Goal: Task Accomplishment & Management: Complete application form

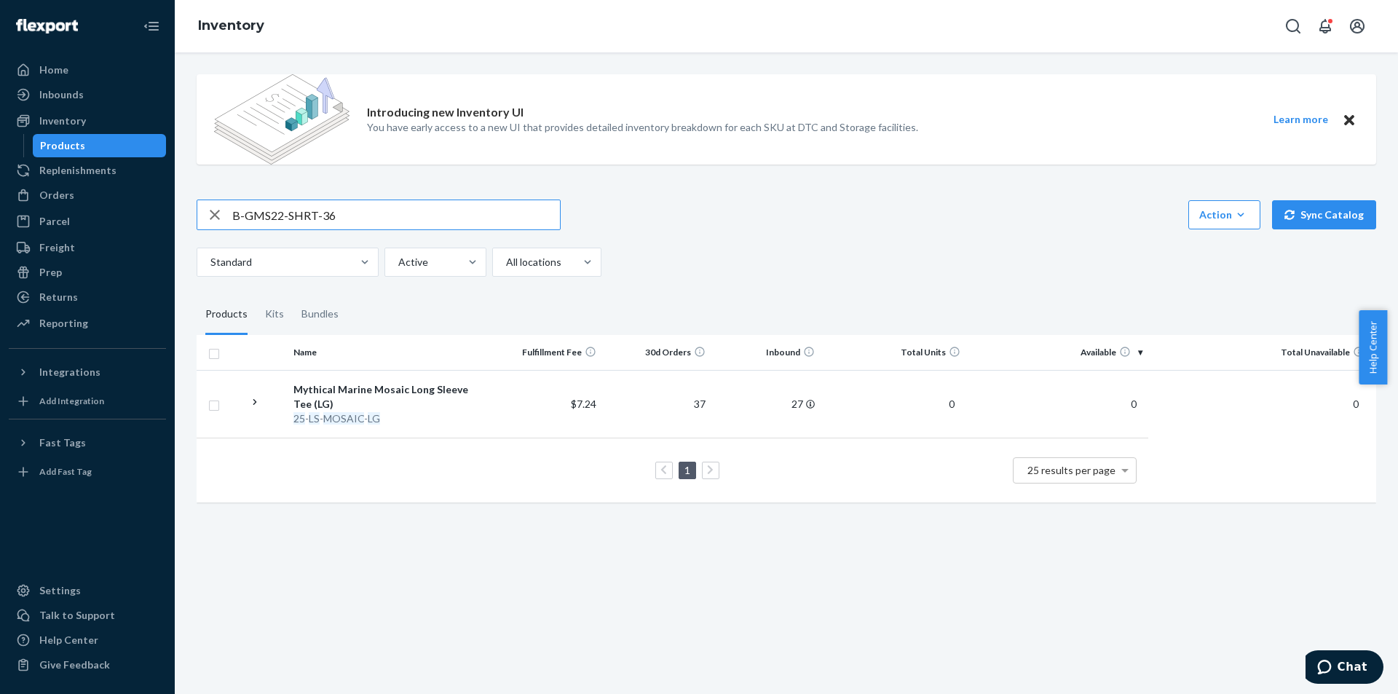
type input "B-GMS22-SHRT-36"
click at [94, 187] on div "Orders" at bounding box center [87, 195] width 154 height 20
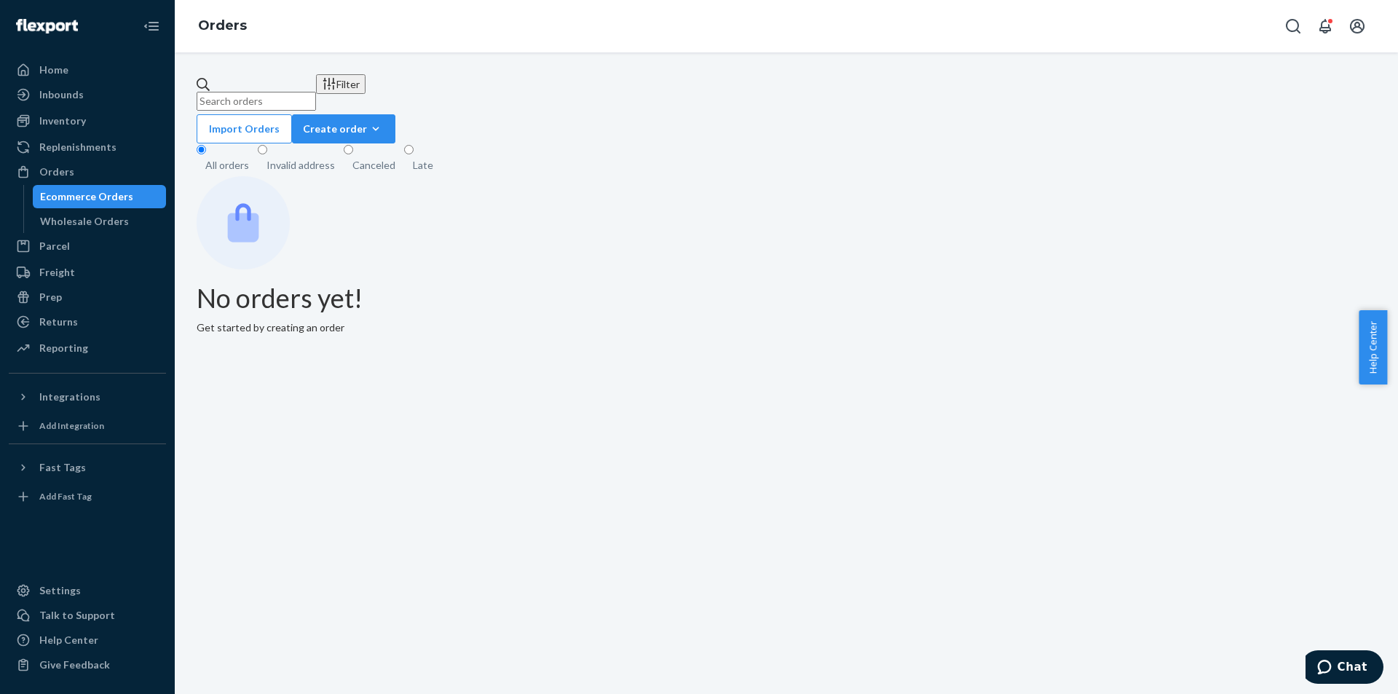
click at [424, 158] on div "Late" at bounding box center [423, 165] width 20 height 15
click at [414, 149] on input "Late" at bounding box center [408, 149] width 9 height 9
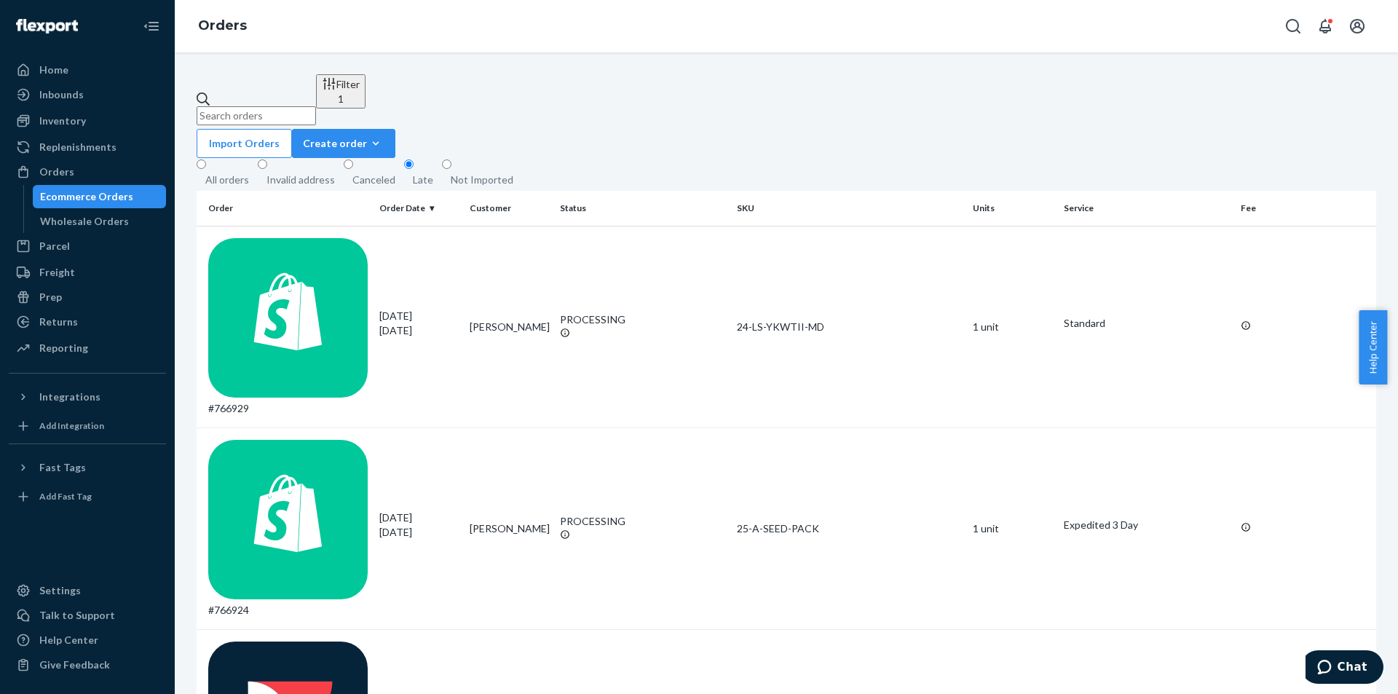
click at [304, 173] on div "Invalid address" at bounding box center [300, 180] width 68 height 15
click at [267, 159] on input "Invalid address" at bounding box center [262, 163] width 9 height 9
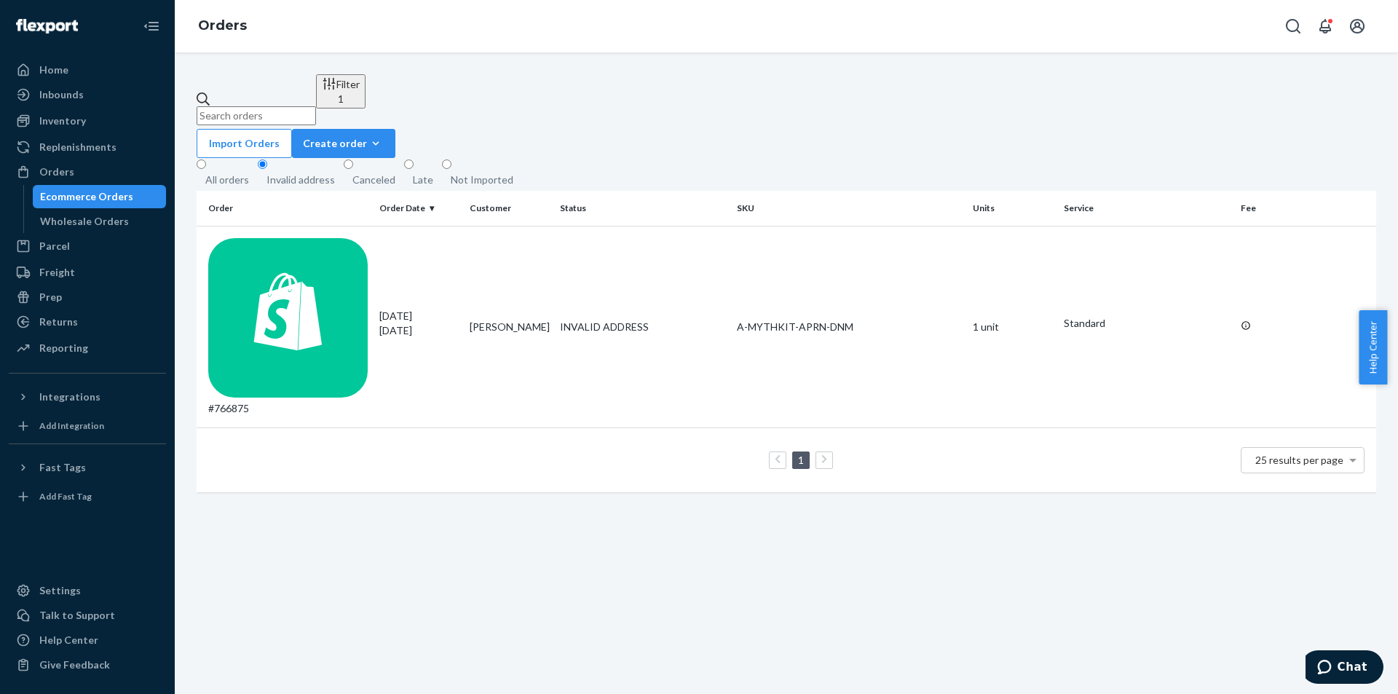
click at [424, 173] on div "Late" at bounding box center [423, 180] width 20 height 15
click at [414, 159] on input "Late" at bounding box center [408, 163] width 9 height 9
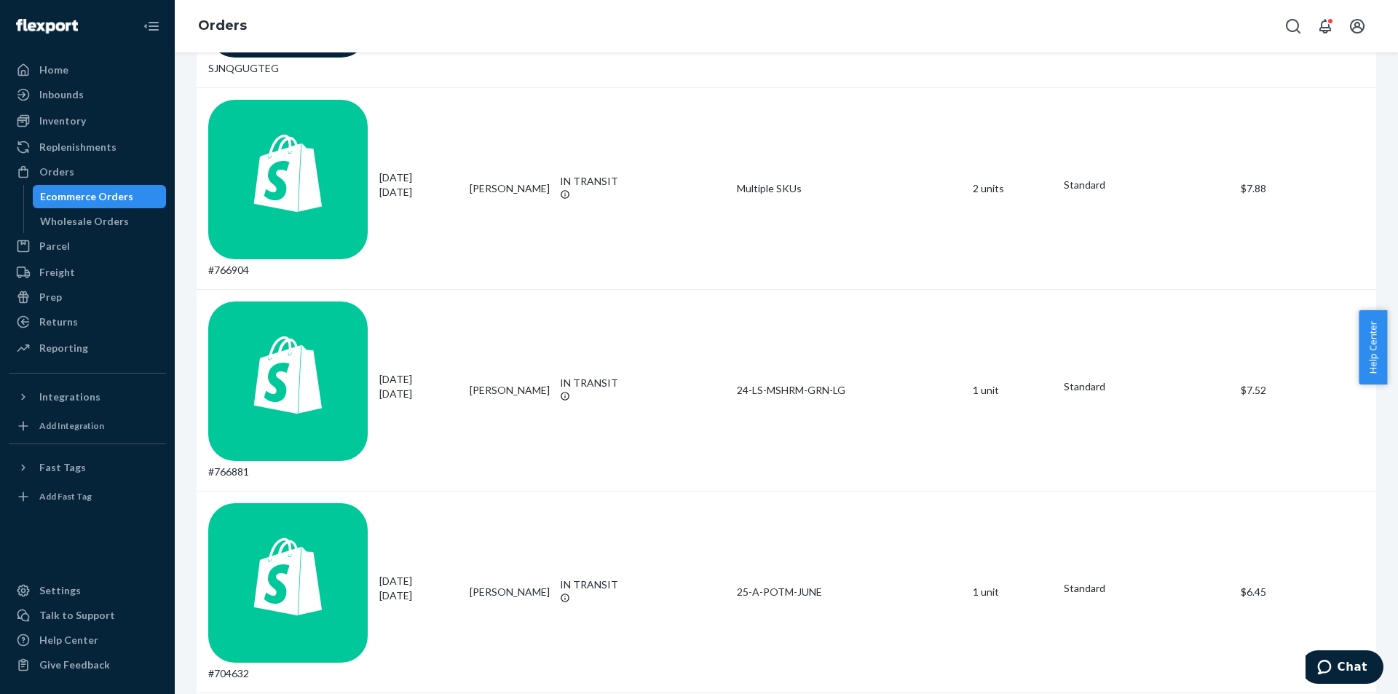
scroll to position [877, 0]
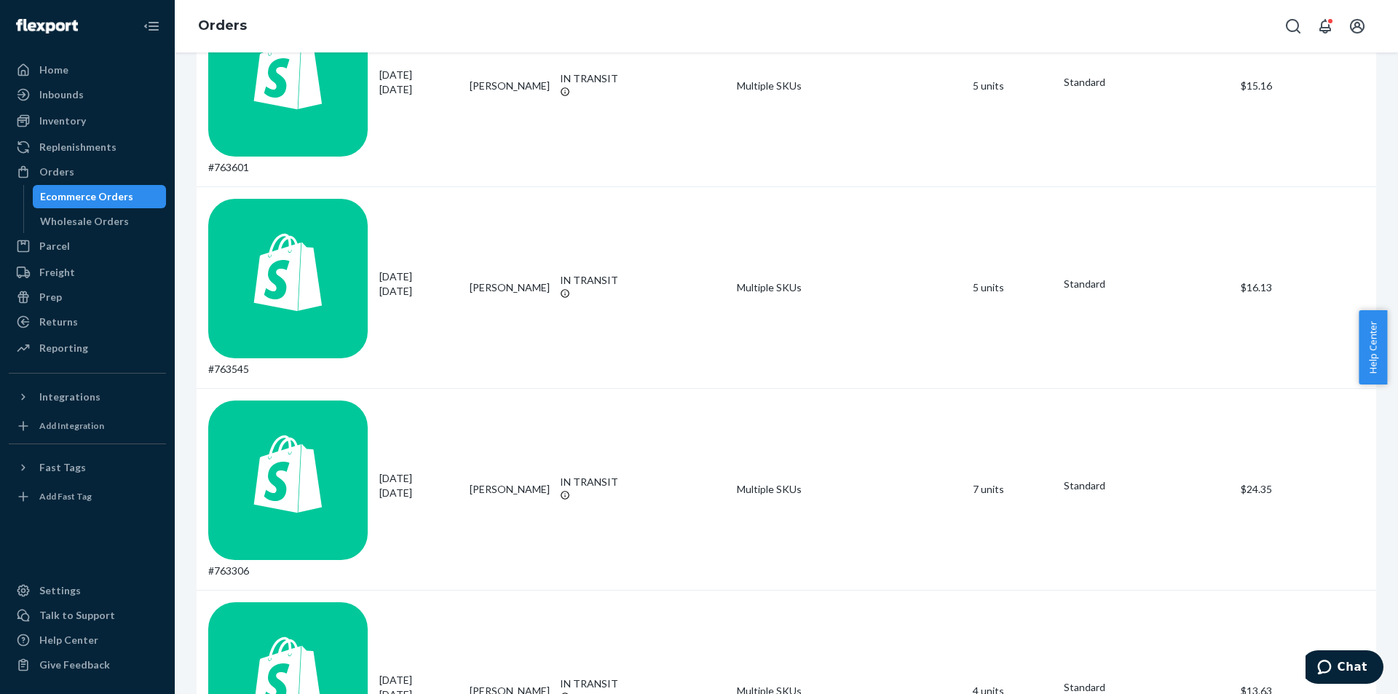
scroll to position [887, 0]
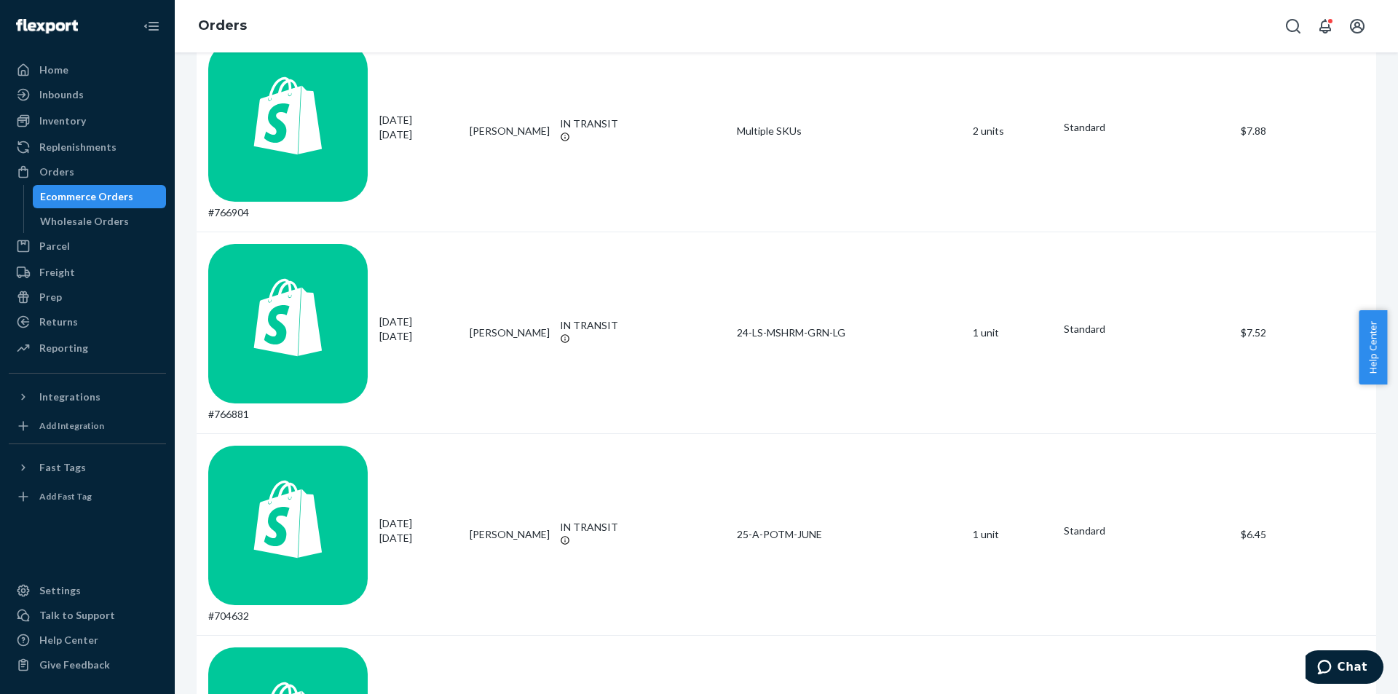
scroll to position [877, 0]
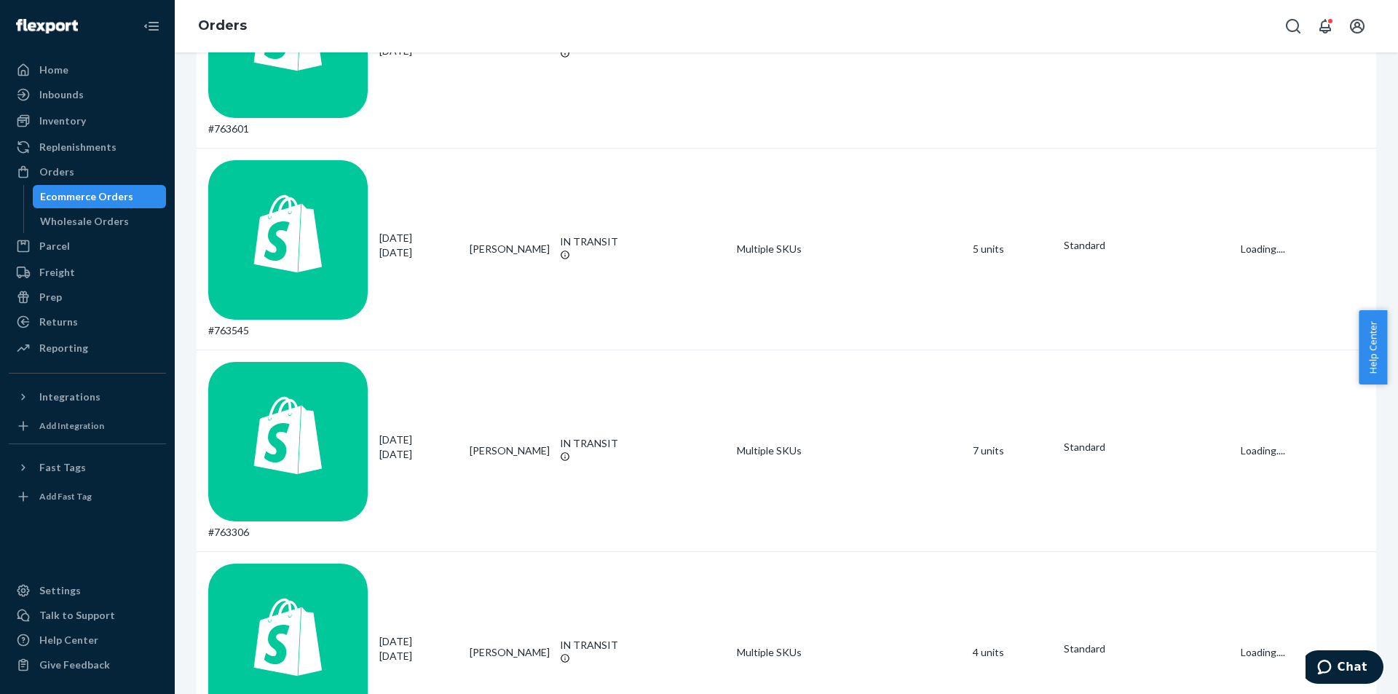
scroll to position [887, 0]
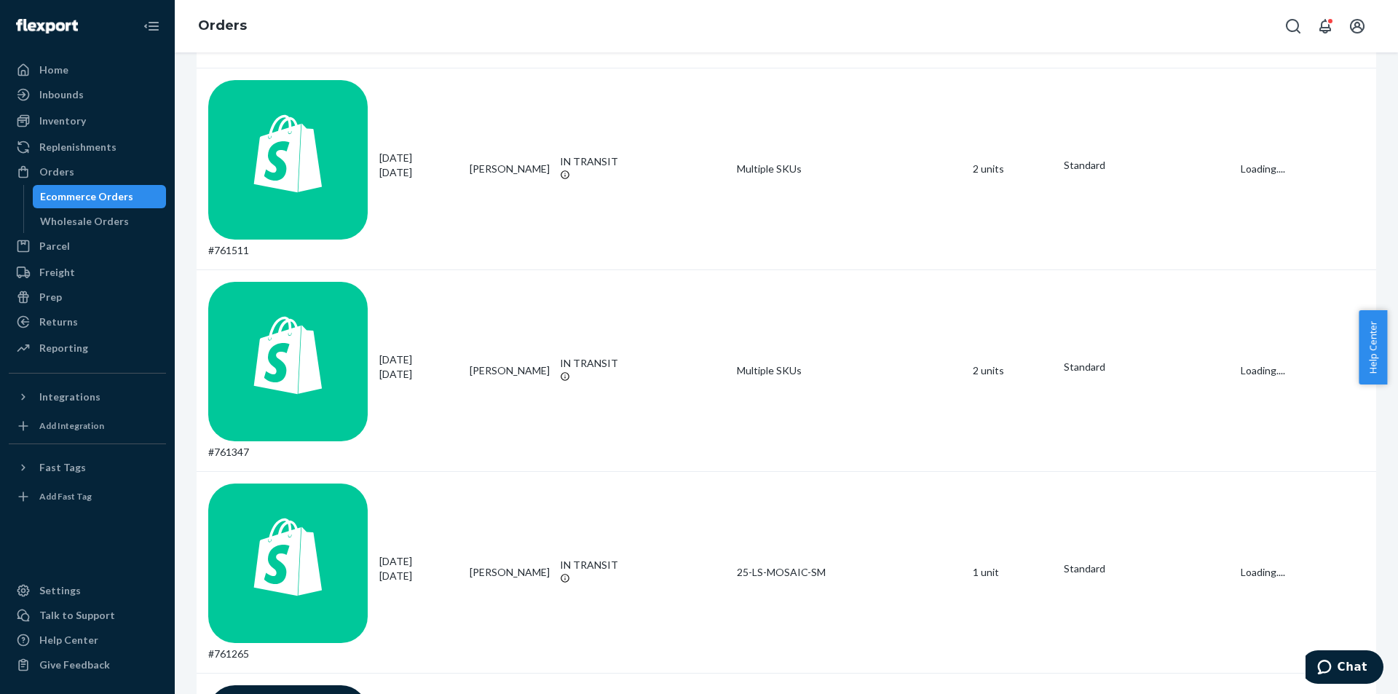
scroll to position [897, 0]
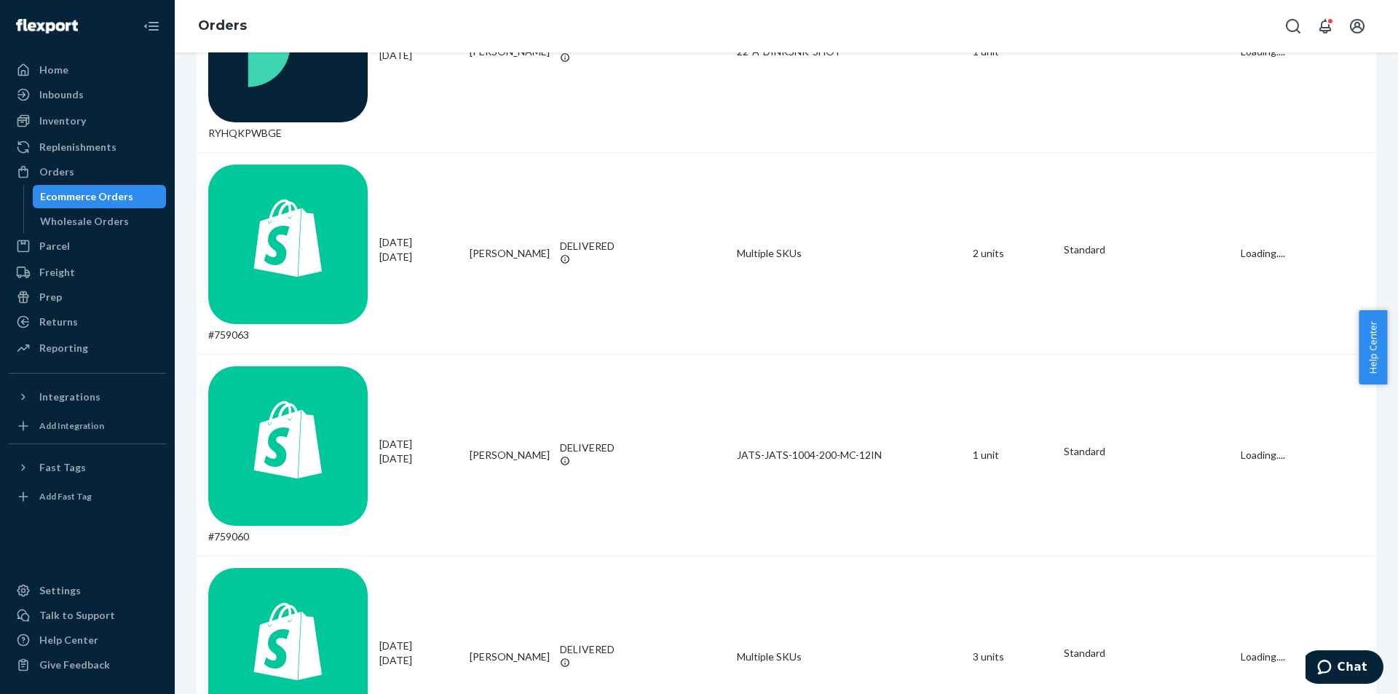
scroll to position [882, 0]
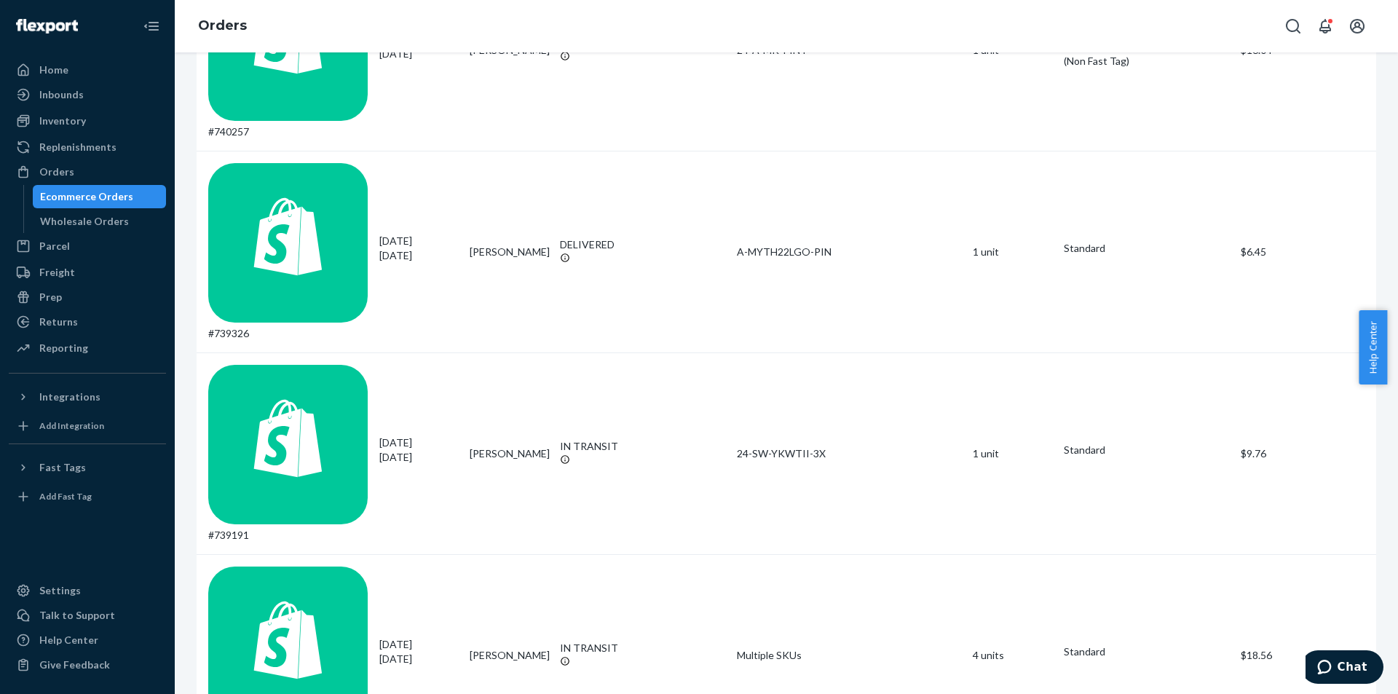
scroll to position [882, 0]
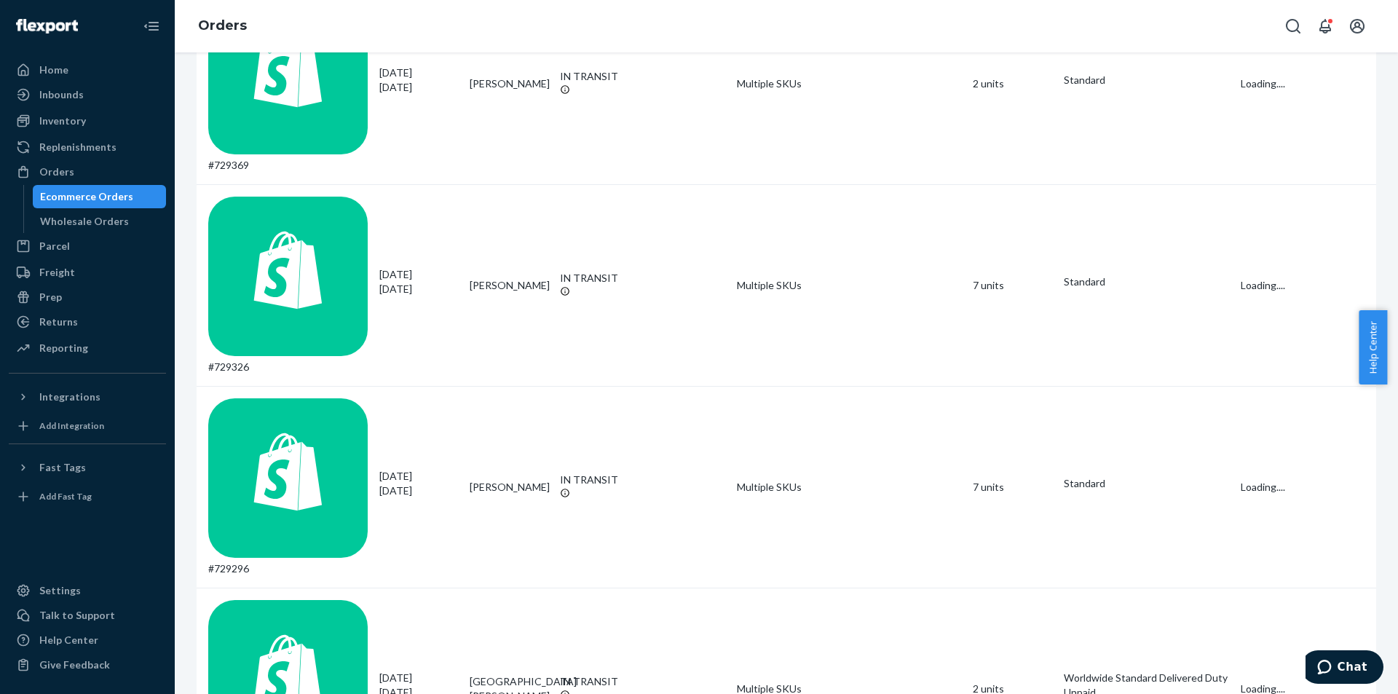
scroll to position [891, 0]
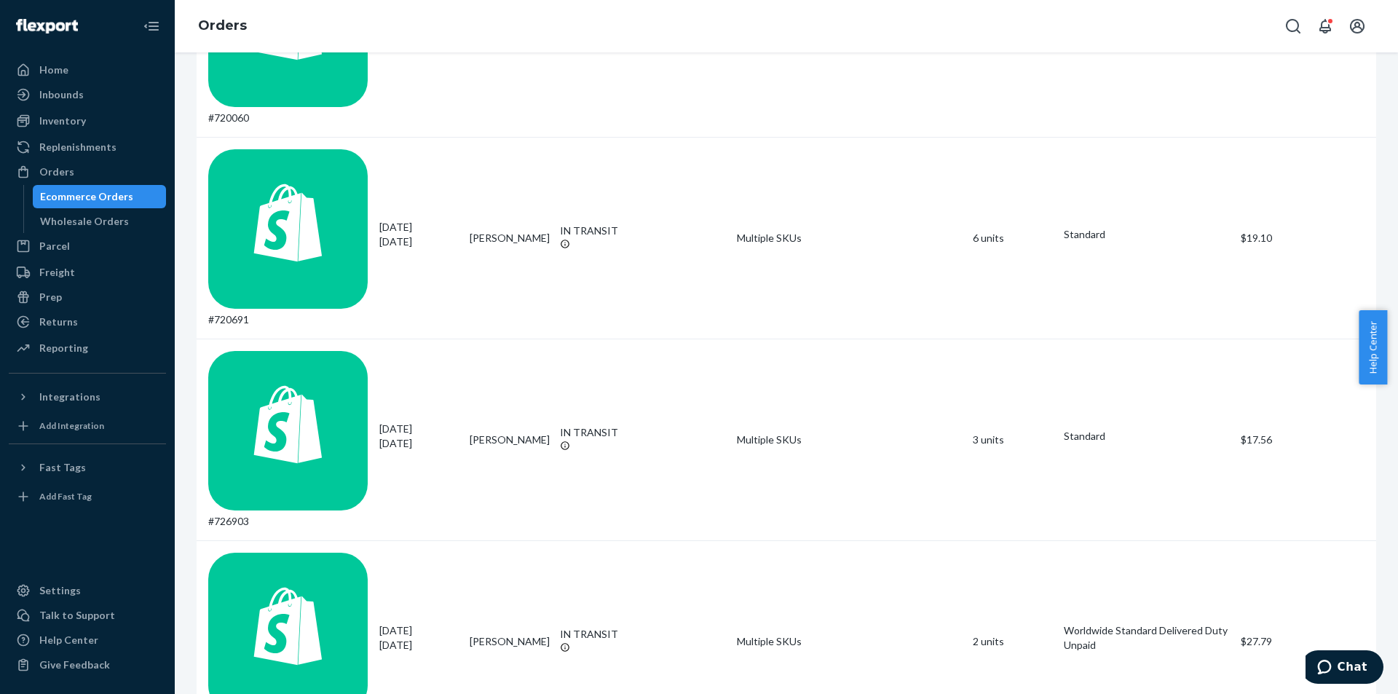
scroll to position [906, 0]
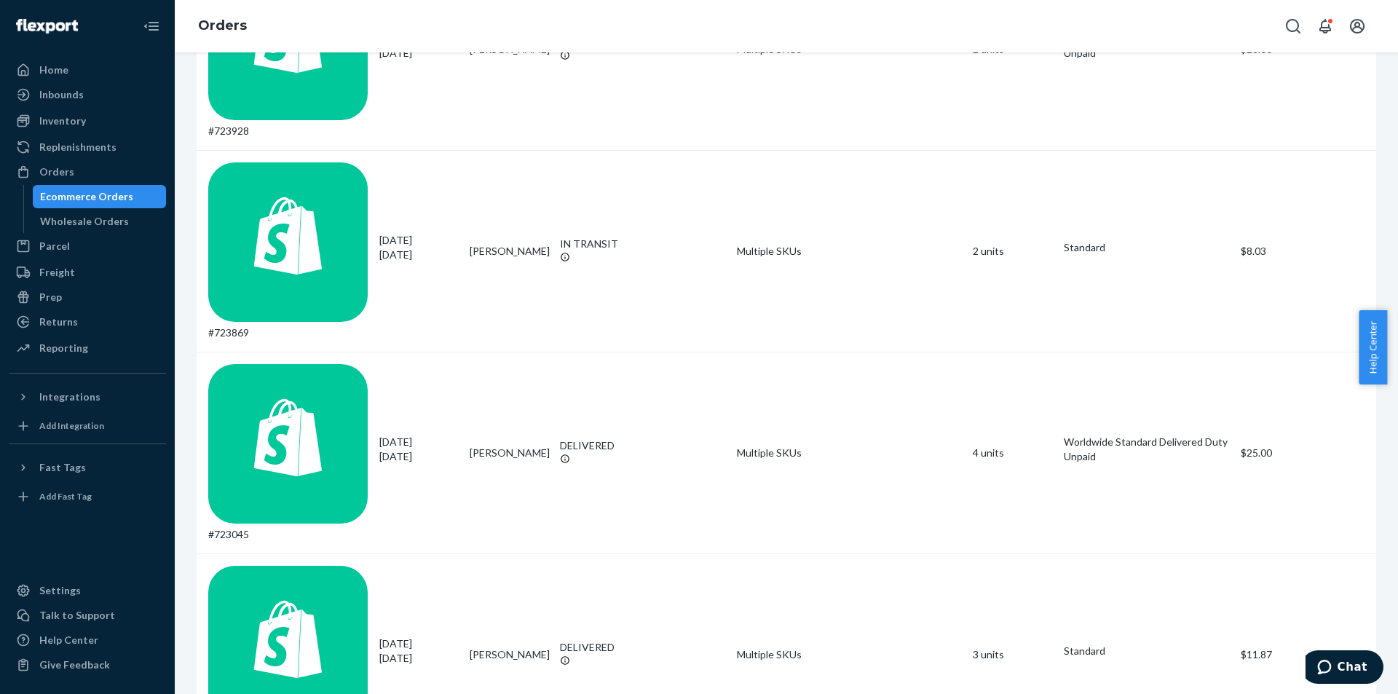
scroll to position [918, 0]
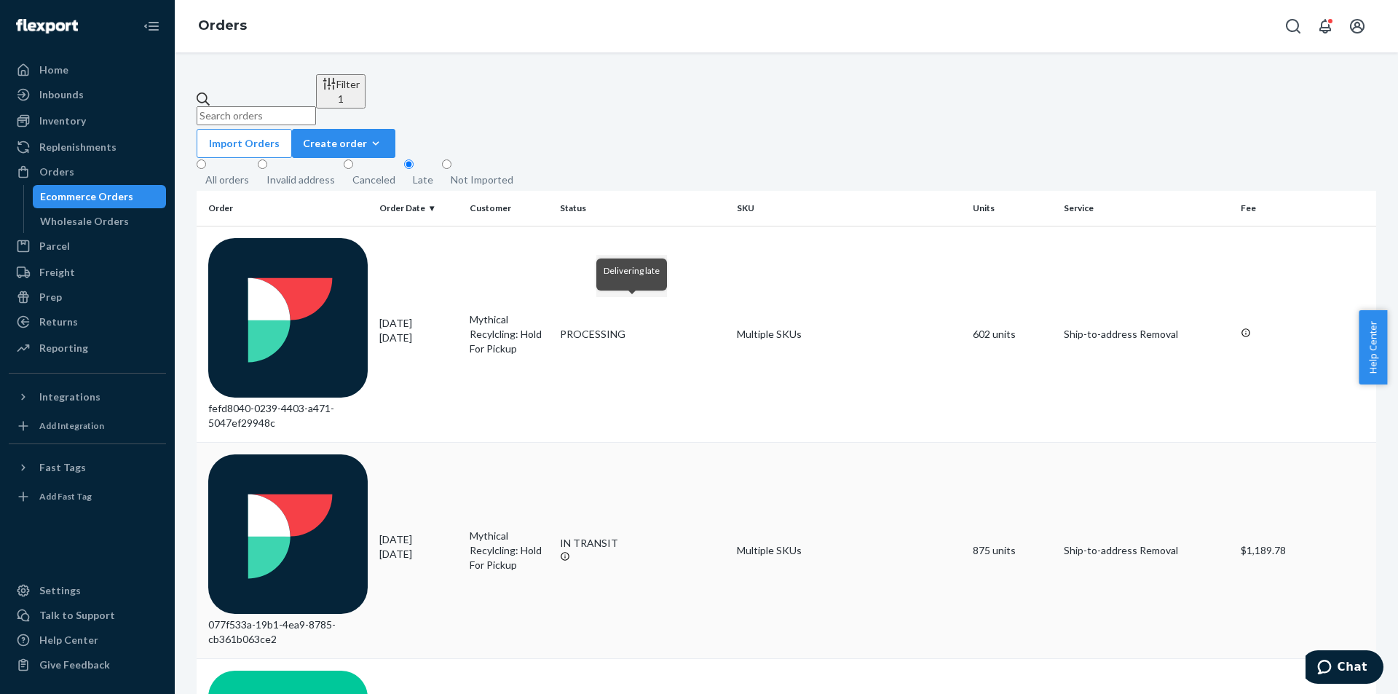
click at [570, 551] on icon at bounding box center [565, 556] width 10 height 10
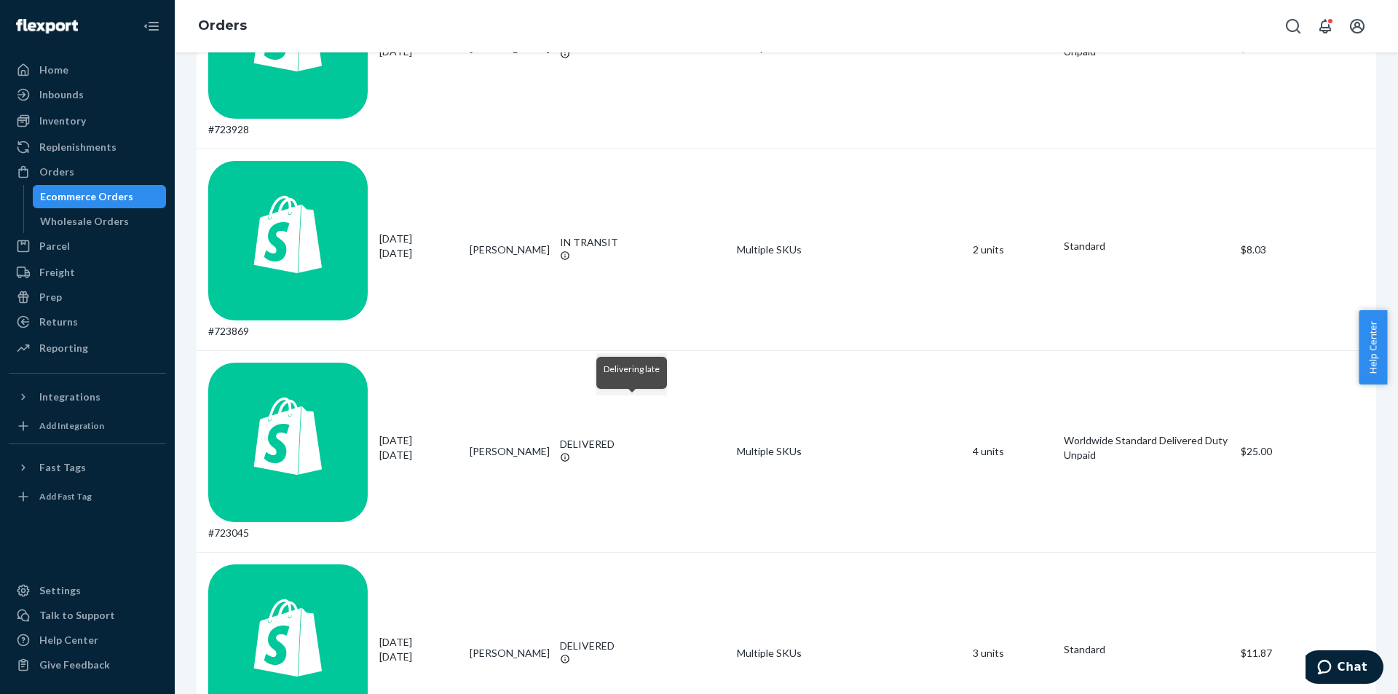
scroll to position [918, 0]
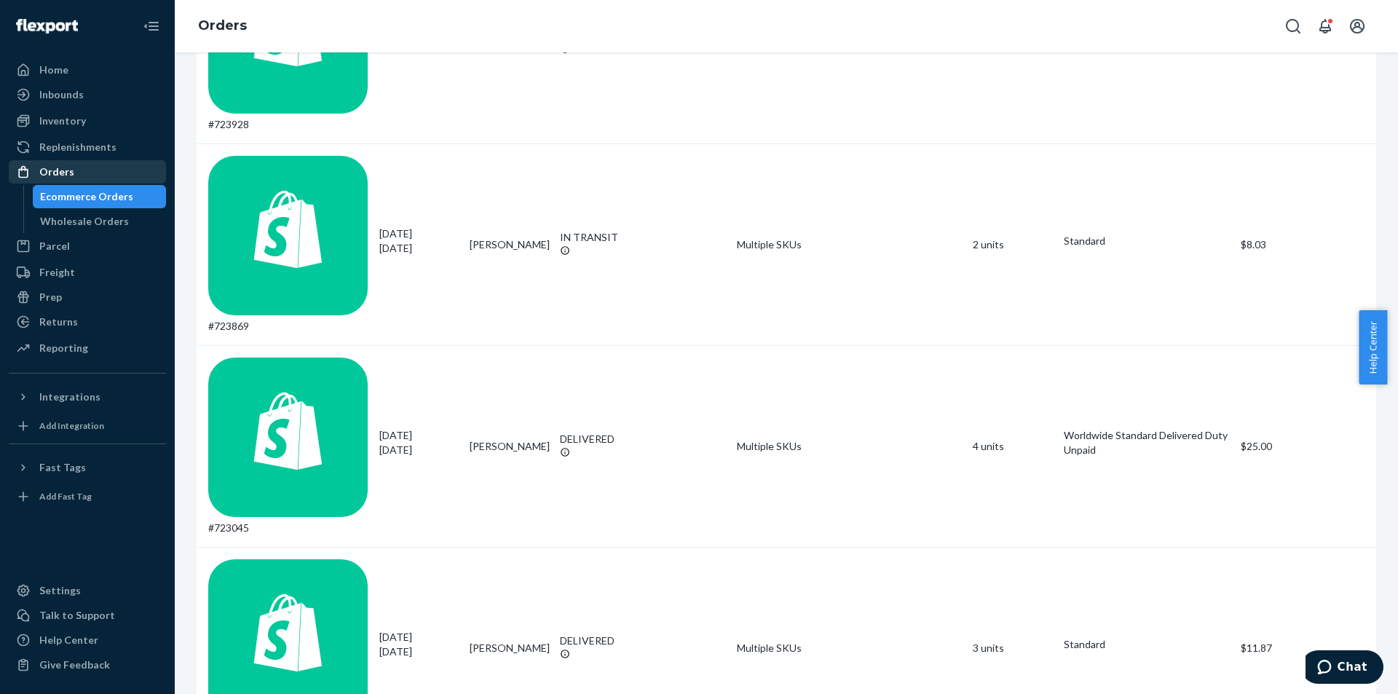
click at [78, 169] on div "Orders" at bounding box center [87, 172] width 154 height 20
click at [68, 178] on div "Orders" at bounding box center [56, 172] width 35 height 15
click at [70, 175] on div "Orders" at bounding box center [56, 172] width 35 height 15
click at [95, 165] on div "Orders" at bounding box center [87, 172] width 154 height 20
click at [55, 173] on div "Orders" at bounding box center [56, 172] width 35 height 15
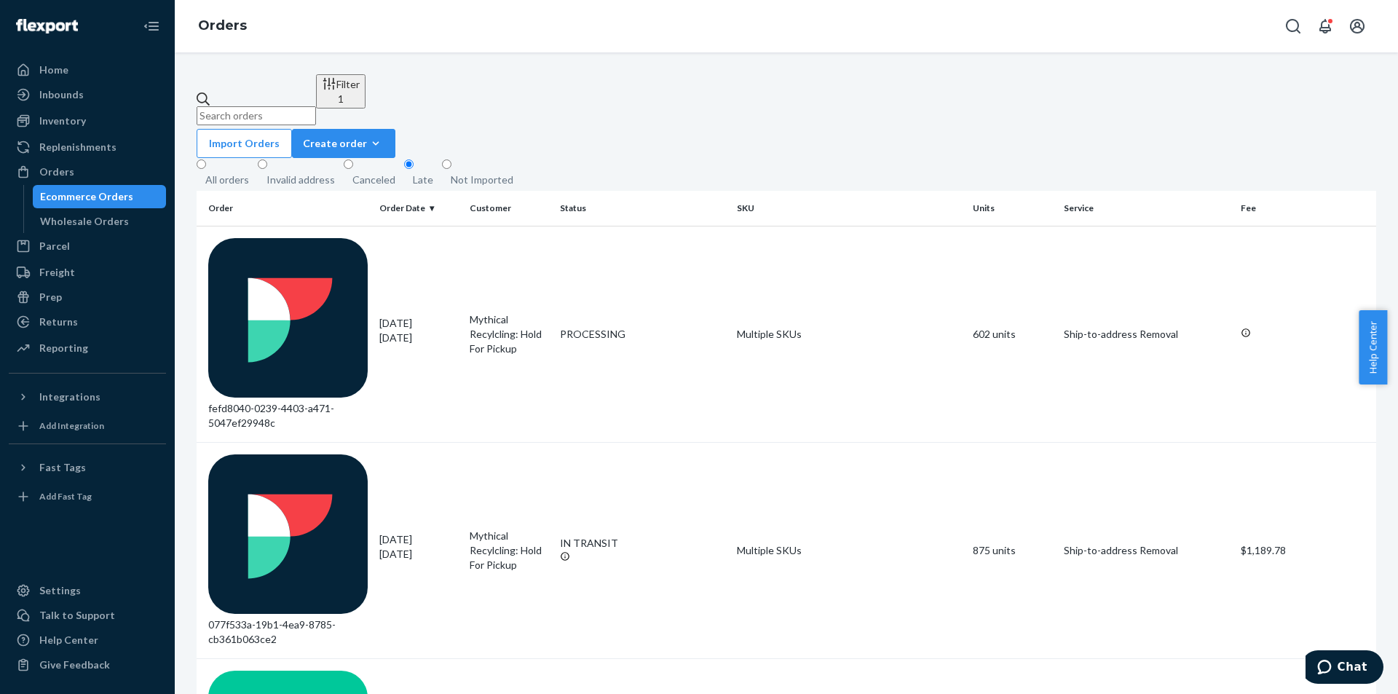
click at [286, 106] on input "text" at bounding box center [256, 115] width 119 height 19
paste input "764418"
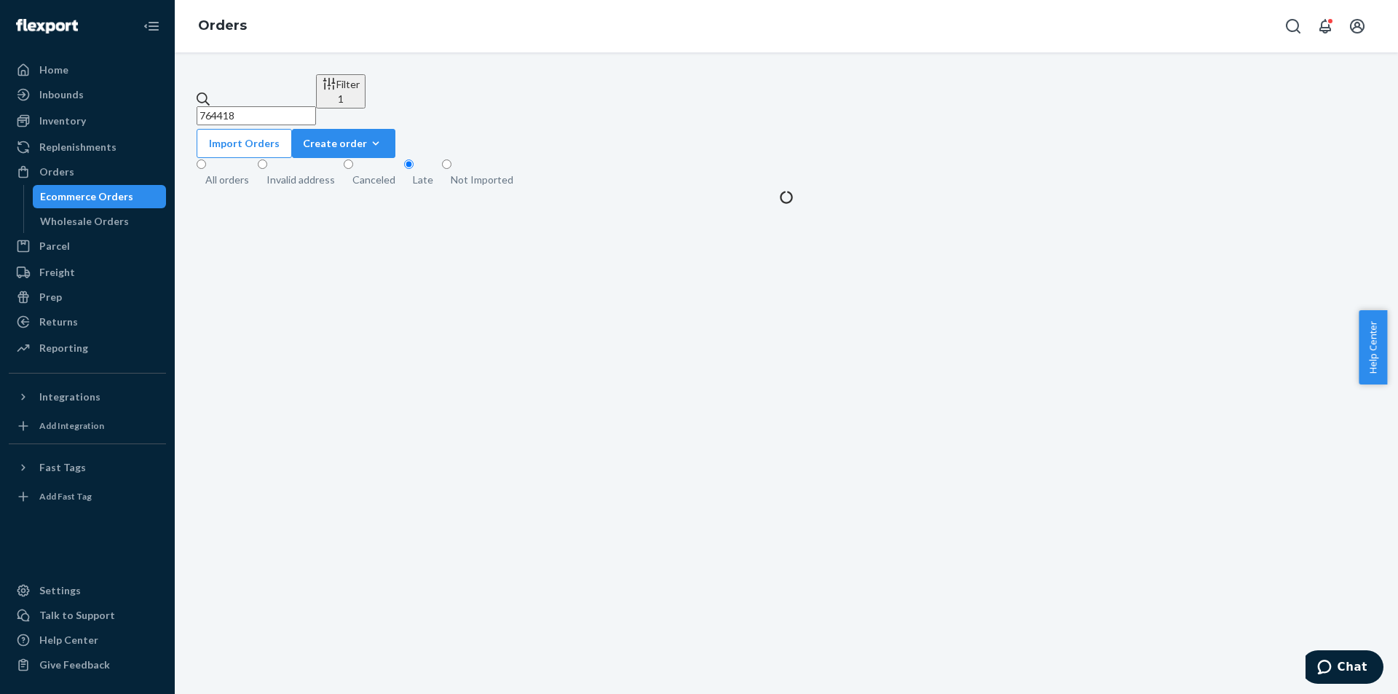
type input "764418"
click at [229, 173] on div "All orders" at bounding box center [227, 180] width 44 height 15
click at [206, 159] on input "All orders" at bounding box center [201, 163] width 9 height 9
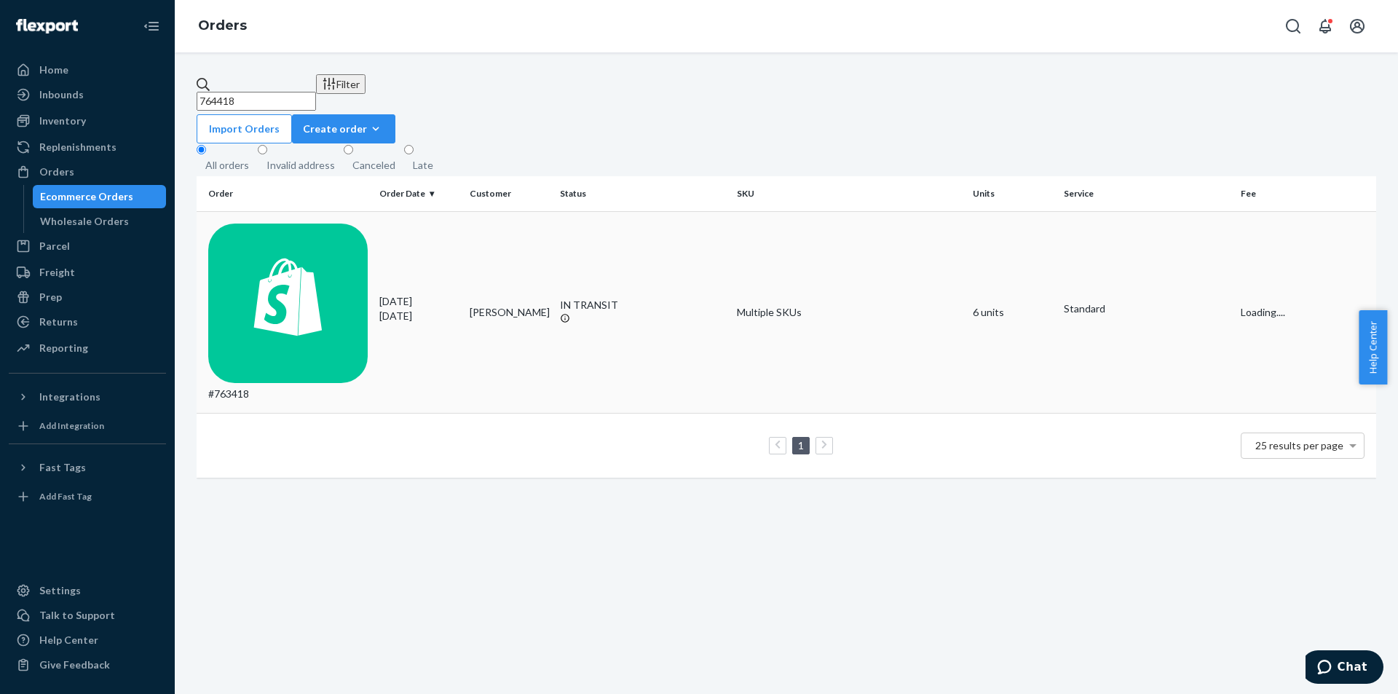
click at [464, 226] on td "[PERSON_NAME]" at bounding box center [509, 312] width 90 height 202
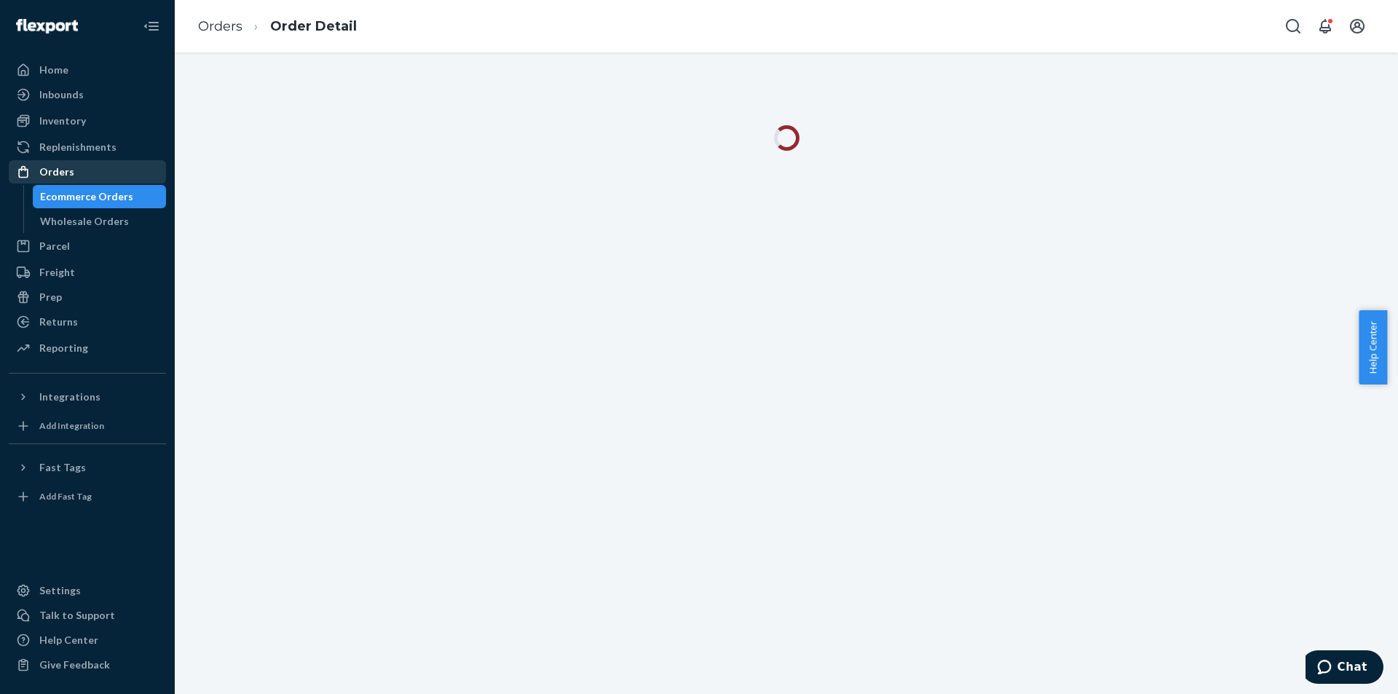
click at [67, 176] on div "Orders" at bounding box center [56, 172] width 35 height 15
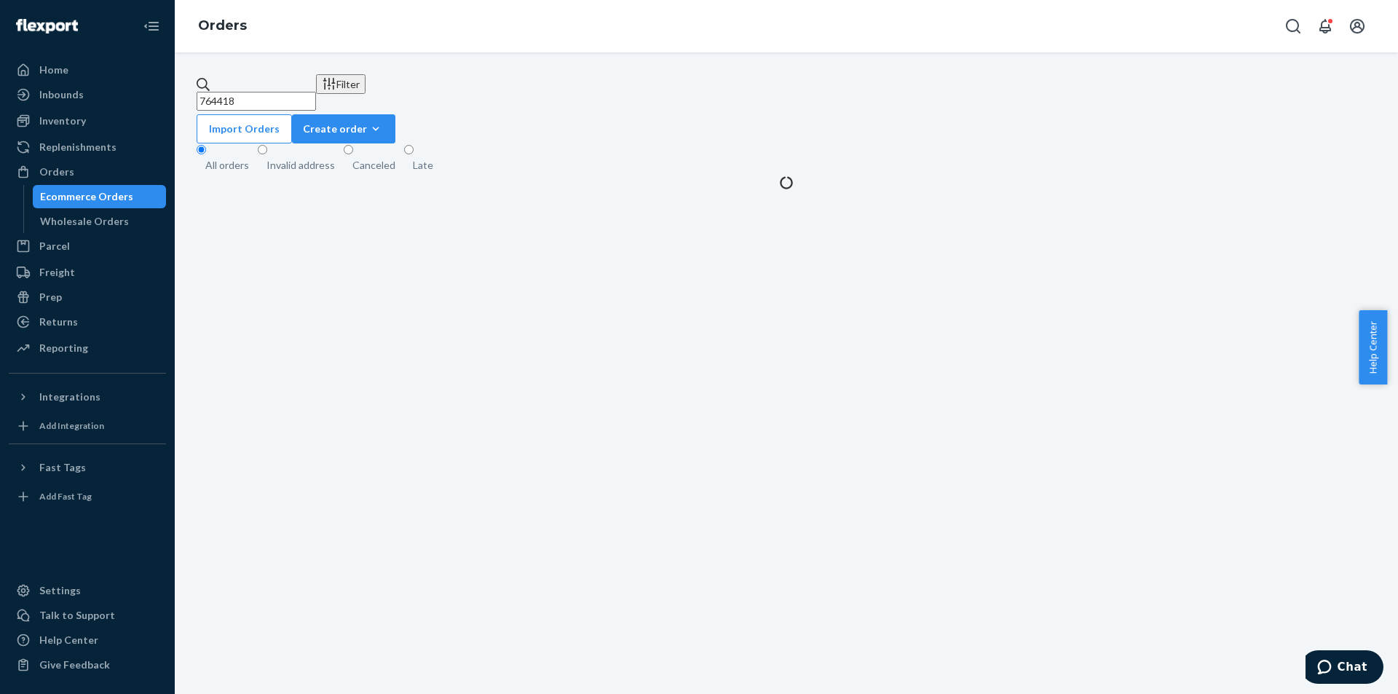
click at [312, 92] on input "764418" at bounding box center [256, 101] width 119 height 19
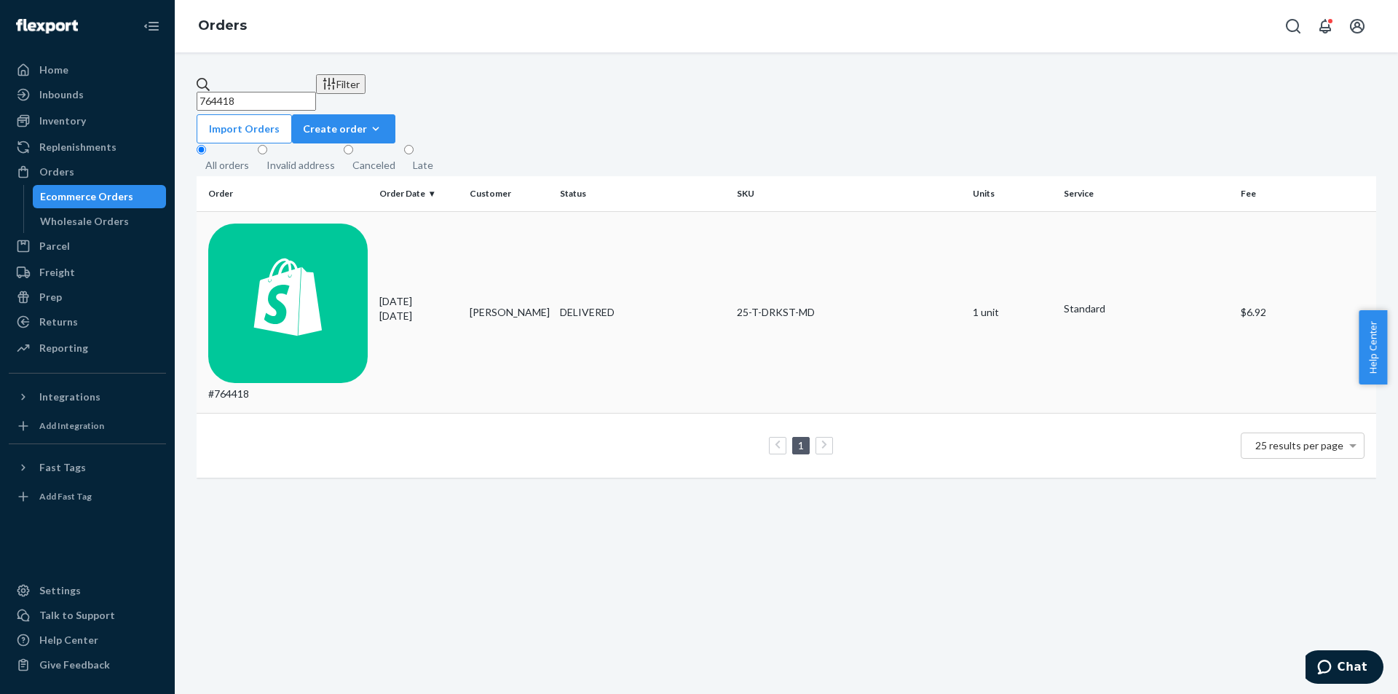
click at [486, 216] on td "[PERSON_NAME]" at bounding box center [509, 312] width 90 height 202
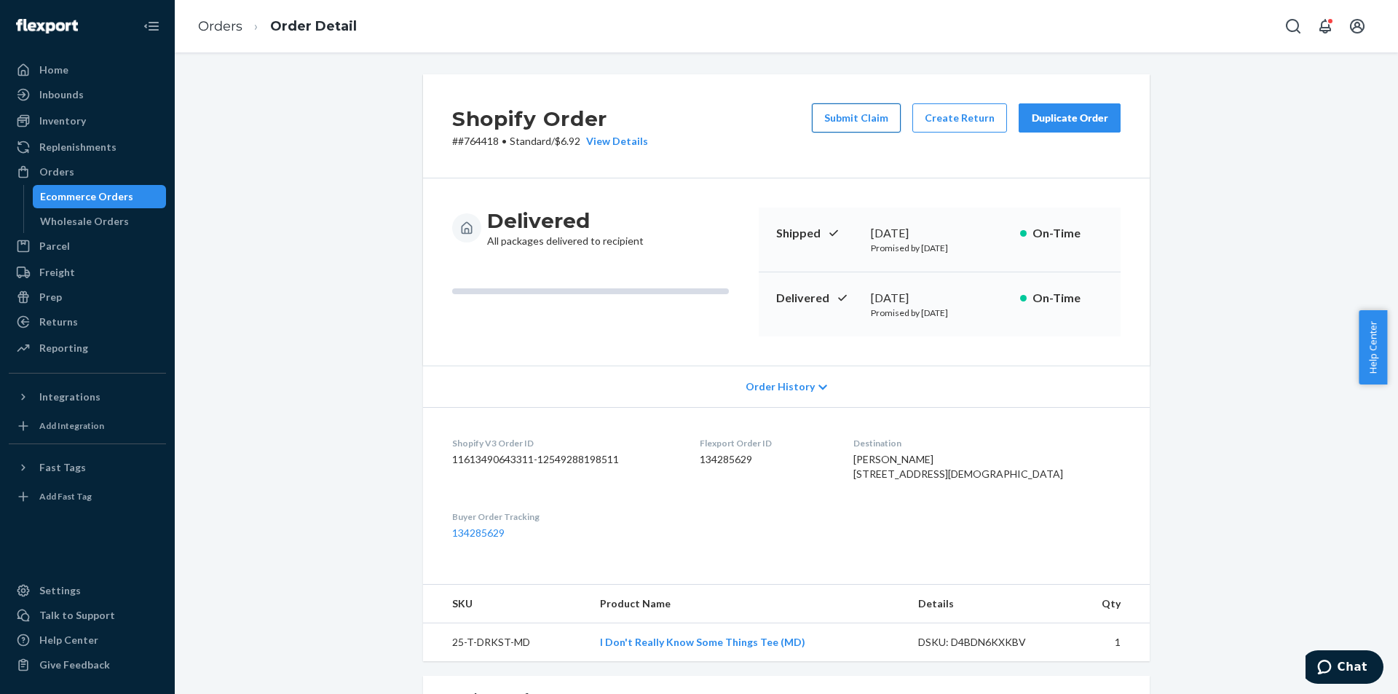
click at [836, 116] on button "Submit Claim" at bounding box center [856, 117] width 89 height 29
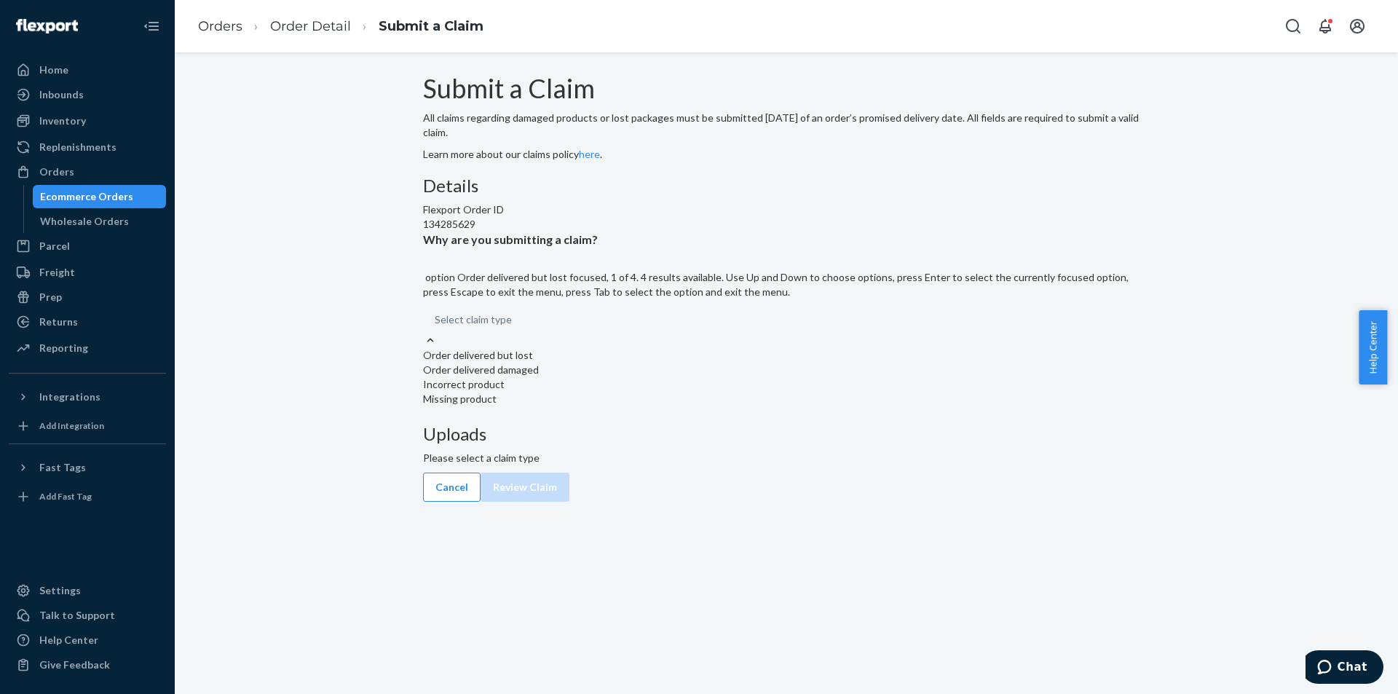
click at [685, 333] on div "Select claim type" at bounding box center [786, 320] width 727 height 26
click at [436, 327] on input "Why are you submitting a claim? option Order delivered but lost focused, 1 of 4…" at bounding box center [435, 319] width 1 height 15
click at [673, 392] on div "Incorrect product" at bounding box center [786, 384] width 727 height 15
click at [436, 327] on input "Why are you submitting a claim? option Incorrect product focused, 0 of 4. 4 res…" at bounding box center [435, 319] width 1 height 15
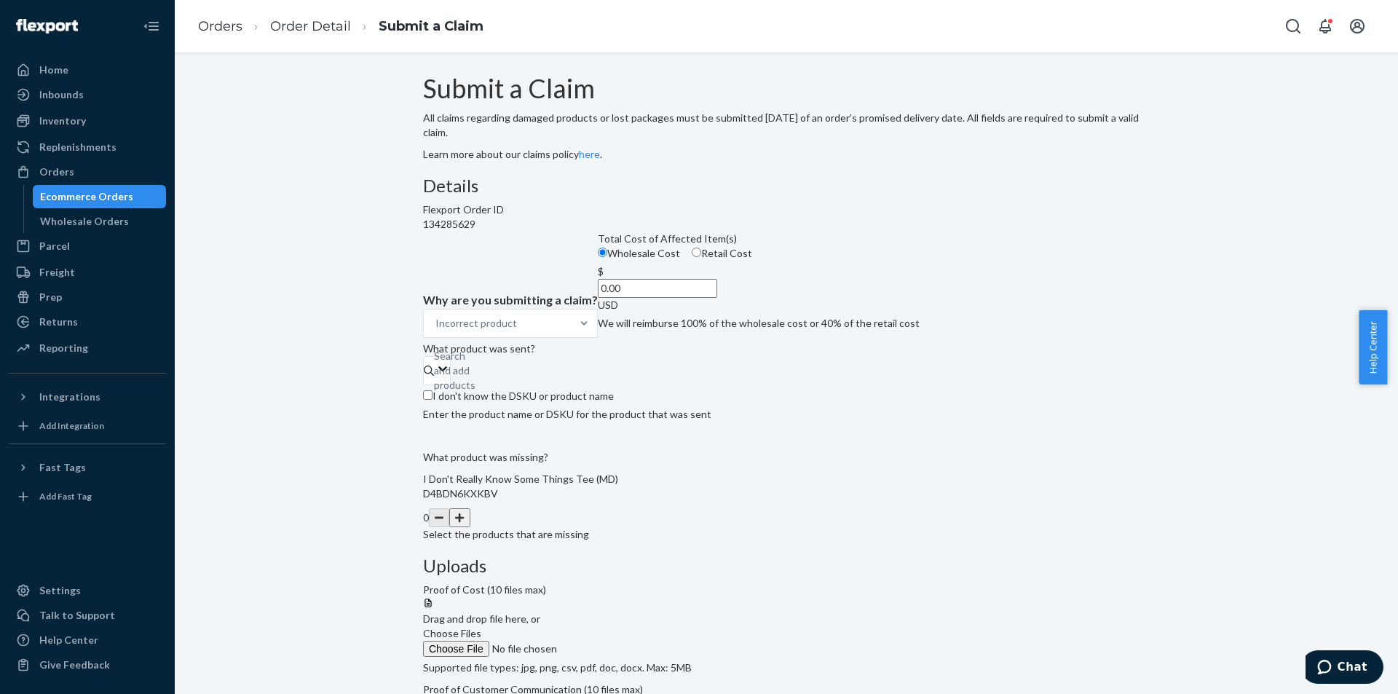
click at [692, 261] on label "Retail Cost" at bounding box center [722, 253] width 60 height 15
click at [692, 257] on input "Retail Cost" at bounding box center [696, 252] width 9 height 9
radio input "true"
radio input "false"
click at [660, 298] on input "0.00" at bounding box center [657, 288] width 119 height 19
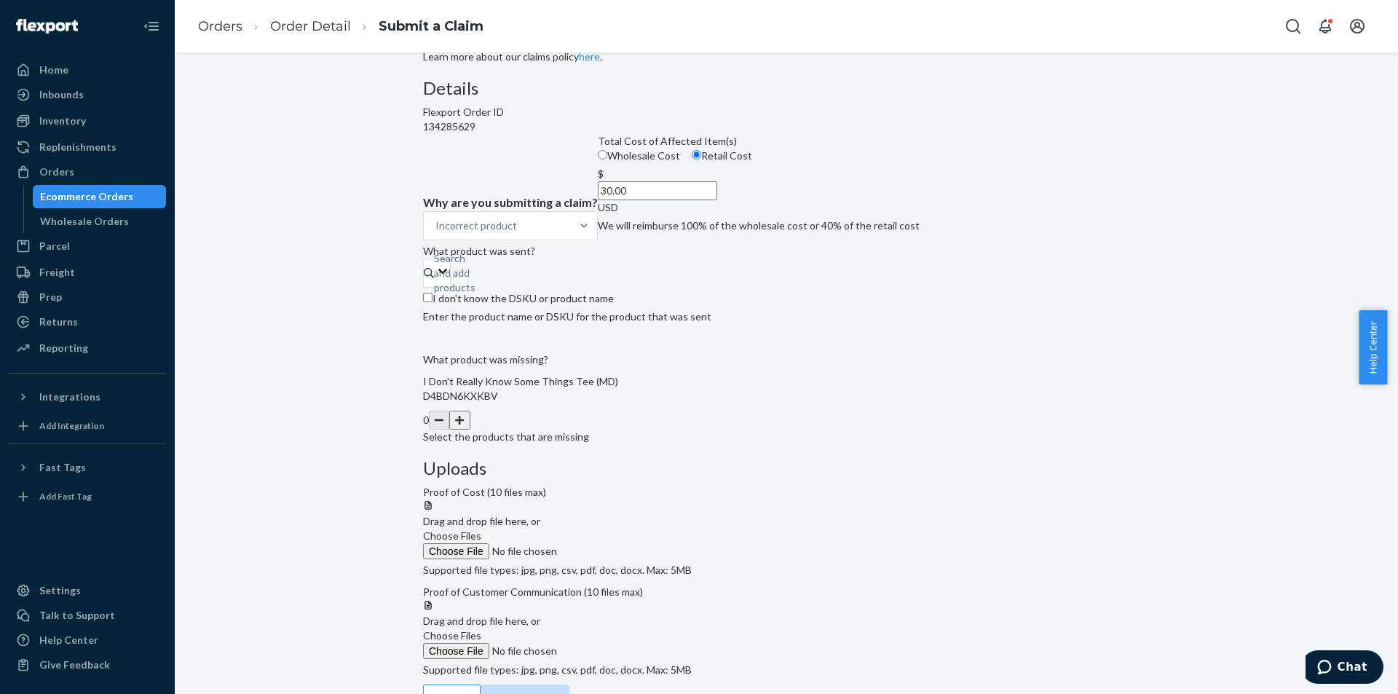
scroll to position [111, 0]
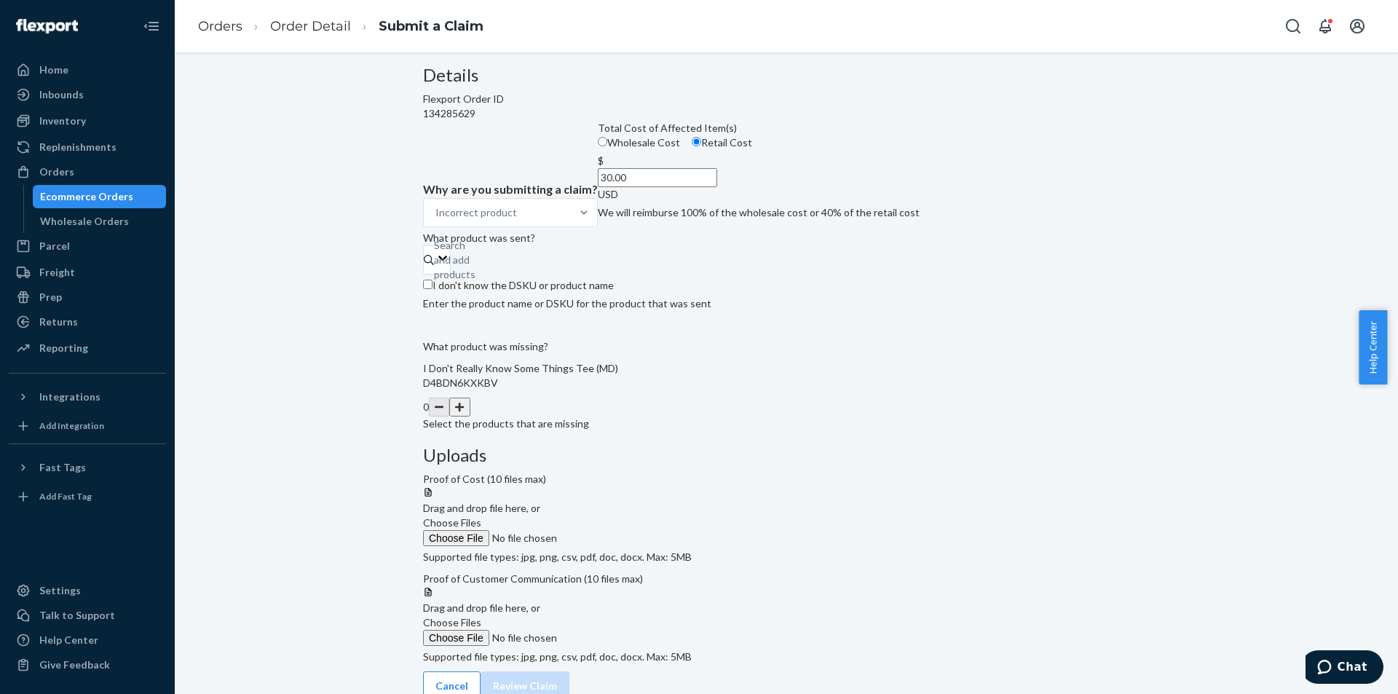
type input "30.00"
click at [432, 289] on input "I don't know the DSKU or product name" at bounding box center [427, 284] width 9 height 9
checkbox input "true"
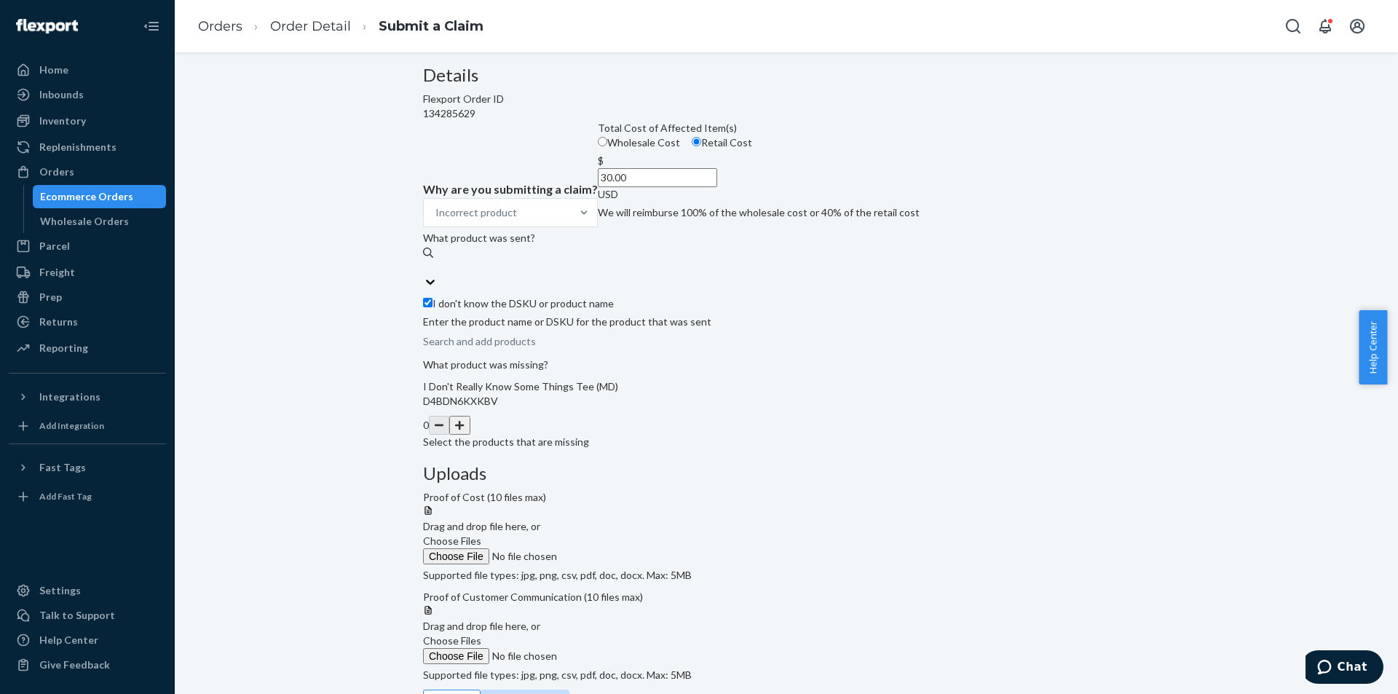
click at [470, 435] on button "button" at bounding box center [459, 425] width 20 height 19
click at [481, 534] on span "Choose Files" at bounding box center [452, 540] width 58 height 12
click at [621, 548] on input "Choose Files" at bounding box center [522, 556] width 198 height 16
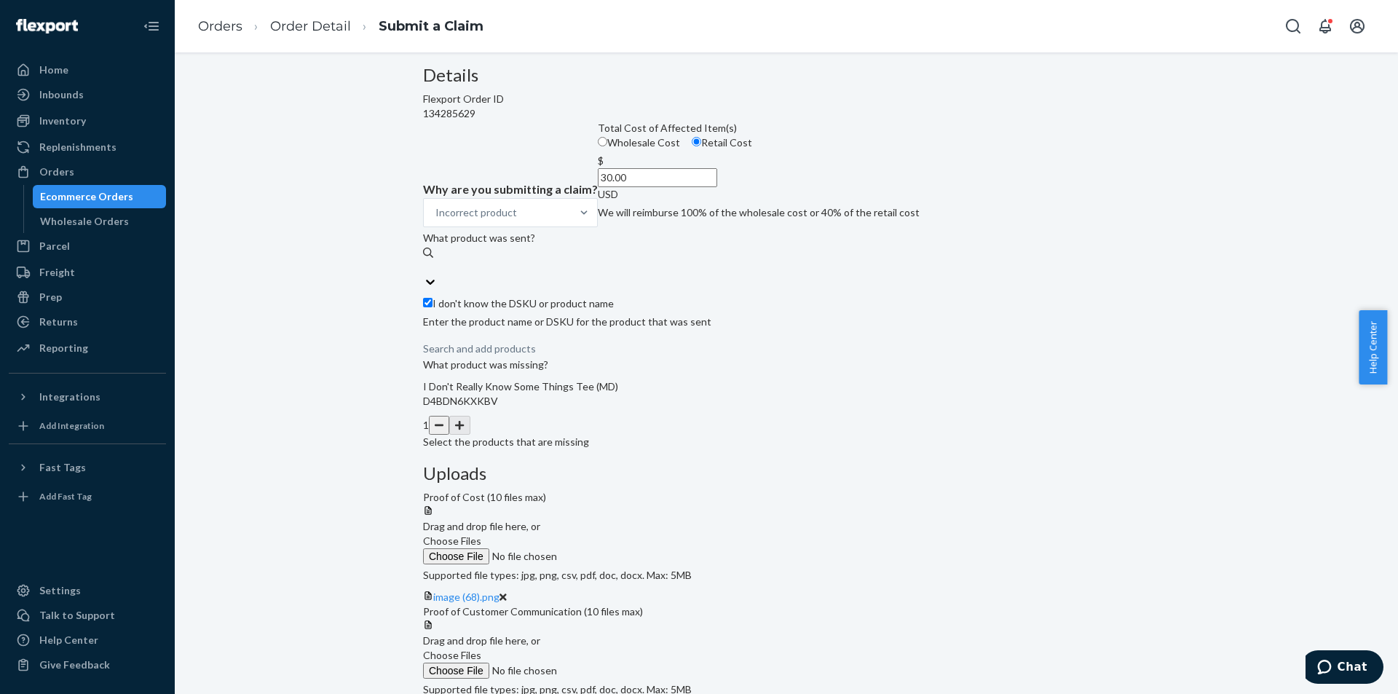
click at [481, 649] on span "Choose Files" at bounding box center [452, 655] width 58 height 12
click at [621, 663] on input "Choose Files" at bounding box center [522, 671] width 198 height 16
click at [481, 649] on span "Choose Files" at bounding box center [452, 655] width 58 height 12
click at [621, 663] on input "Choose Files" at bounding box center [522, 671] width 198 height 16
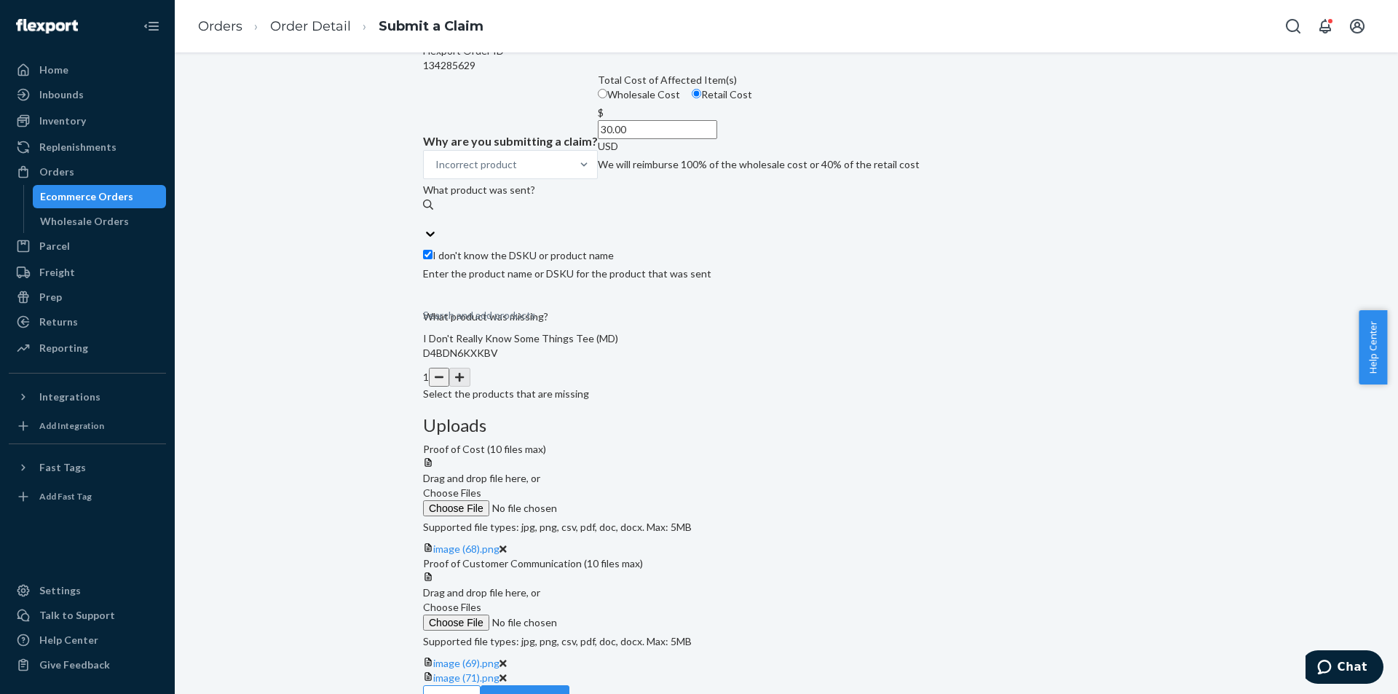
scroll to position [178, 0]
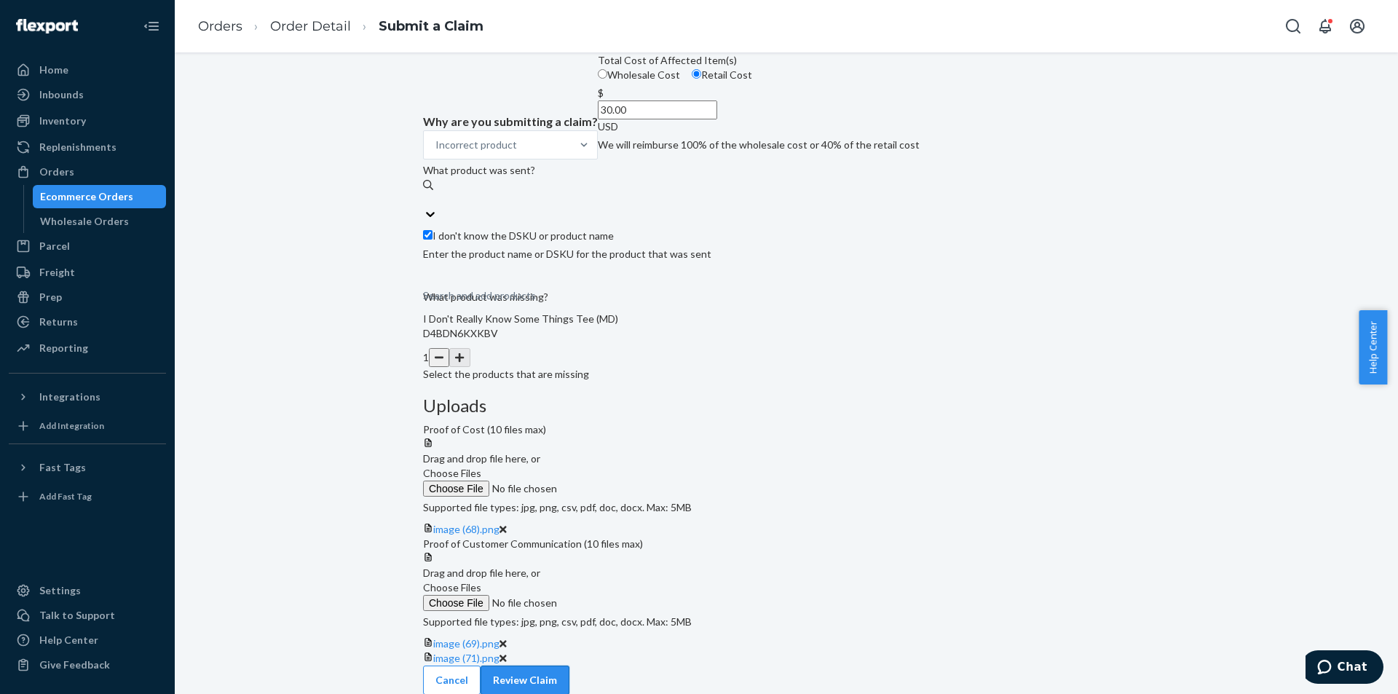
click at [569, 678] on button "Review Claim" at bounding box center [525, 679] width 89 height 29
click at [569, 667] on button "Review Claim" at bounding box center [525, 679] width 89 height 29
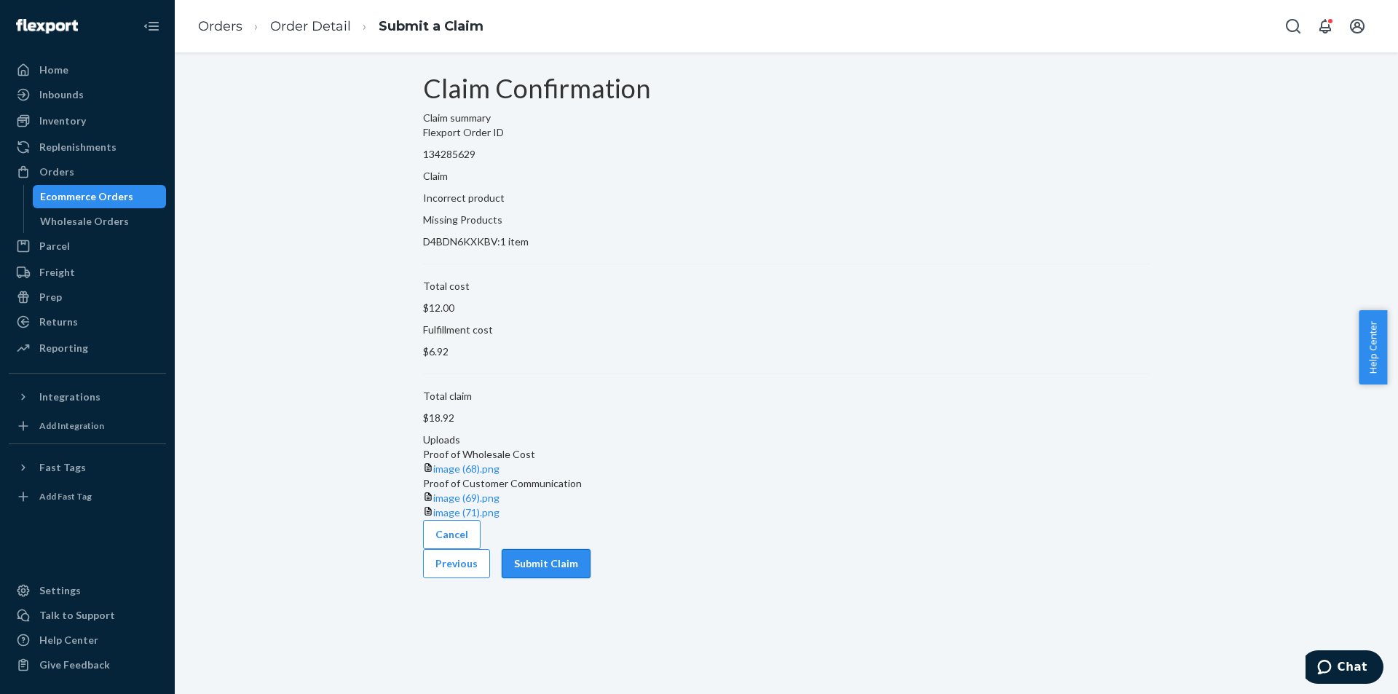
click at [590, 578] on button "Submit Claim" at bounding box center [546, 563] width 89 height 29
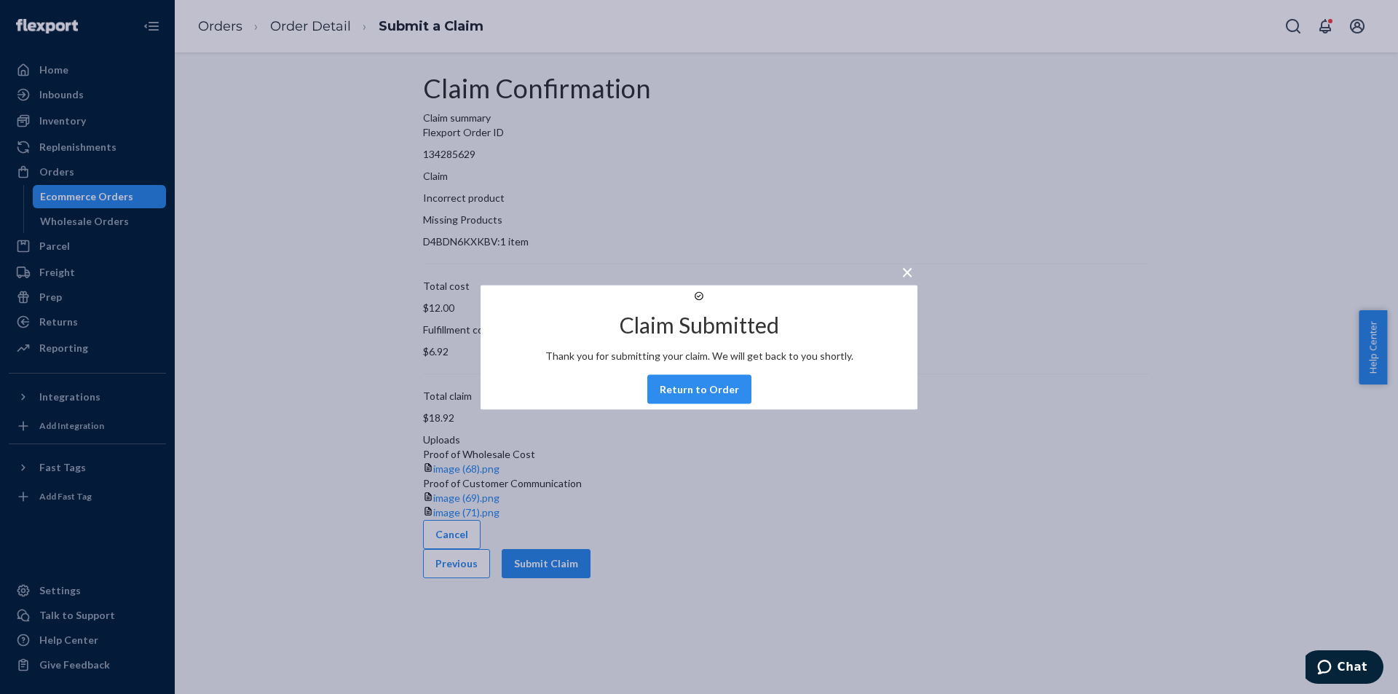
click at [86, 478] on div "× Claim Submitted Thank you for submitting your claim. We will get back to you …" at bounding box center [699, 347] width 1398 height 694
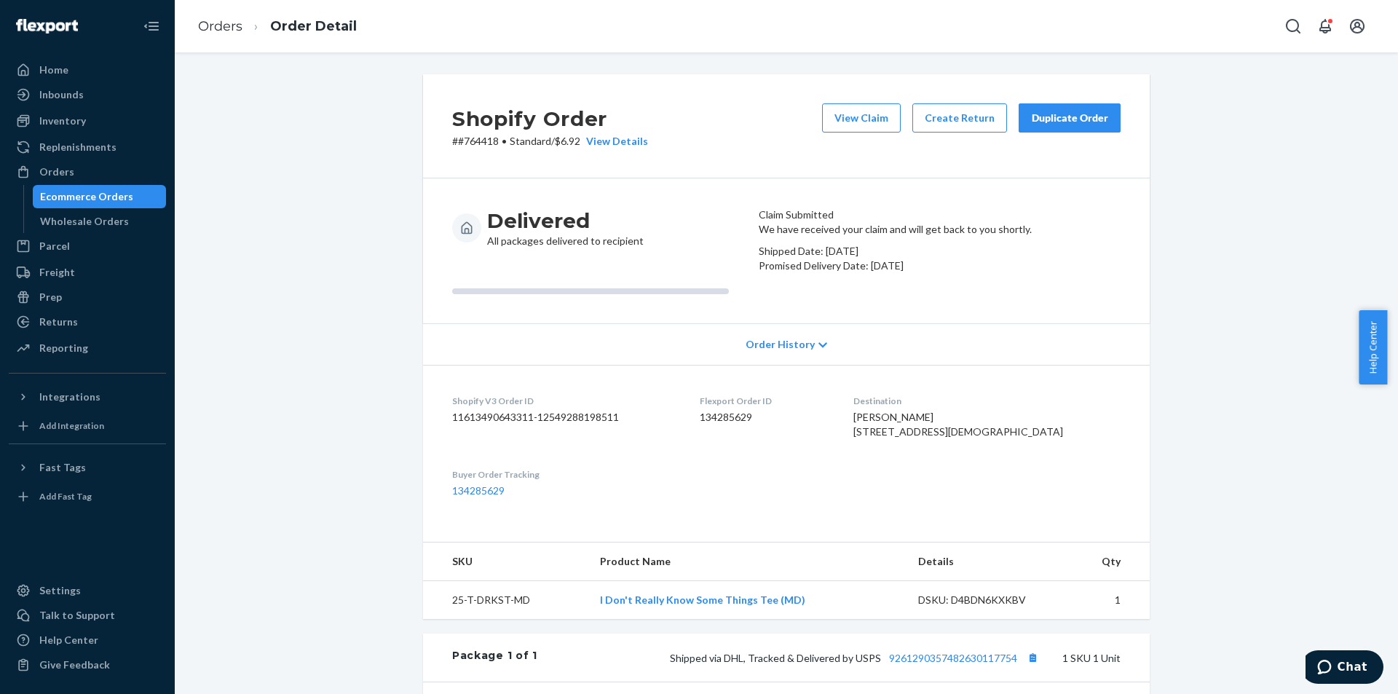
click at [1070, 116] on div "Duplicate Order" at bounding box center [1069, 118] width 77 height 15
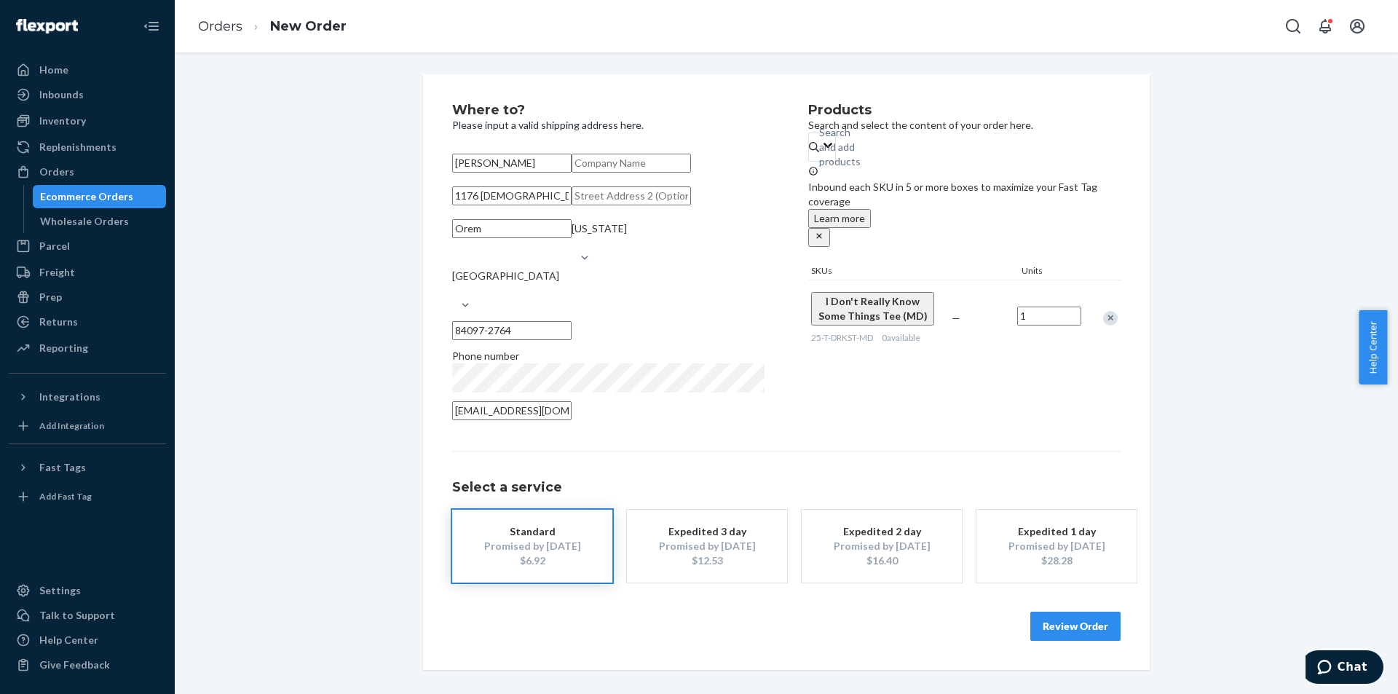
click at [984, 429] on div "Products Search and select the content of your order here. Search and add produ…" at bounding box center [964, 265] width 312 height 325
click at [58, 124] on div "Inventory" at bounding box center [62, 121] width 47 height 15
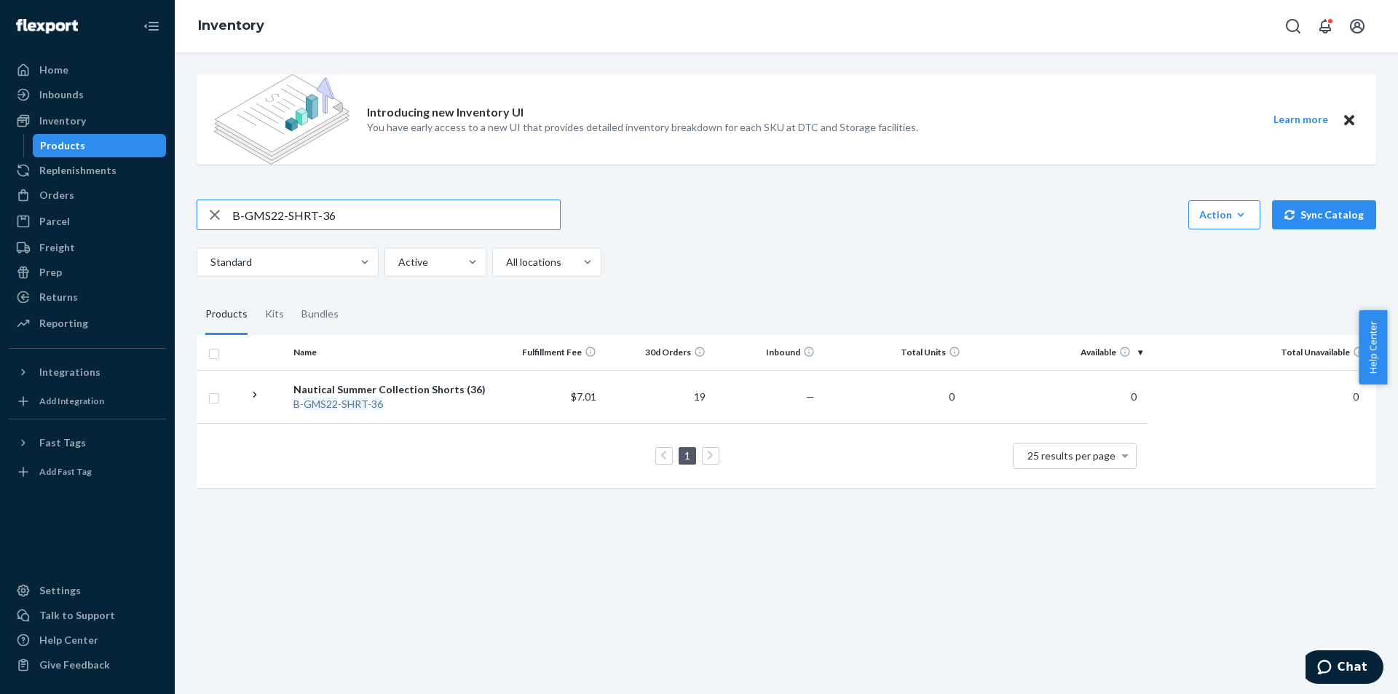
click at [298, 212] on input "B-GMS22-SHRT-36" at bounding box center [396, 214] width 328 height 29
paste input "25-T-DRKST-MD"
type input "25-T-DRKST-MD"
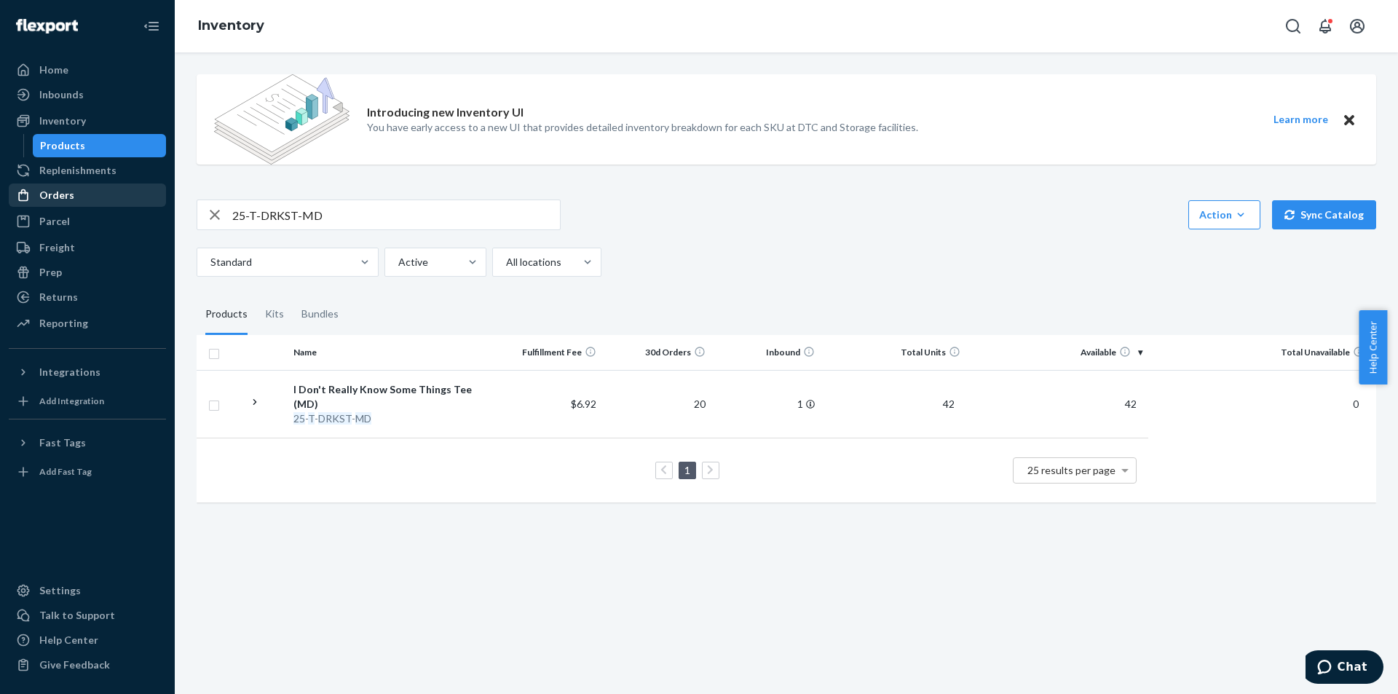
click at [80, 190] on div "Orders" at bounding box center [87, 195] width 154 height 20
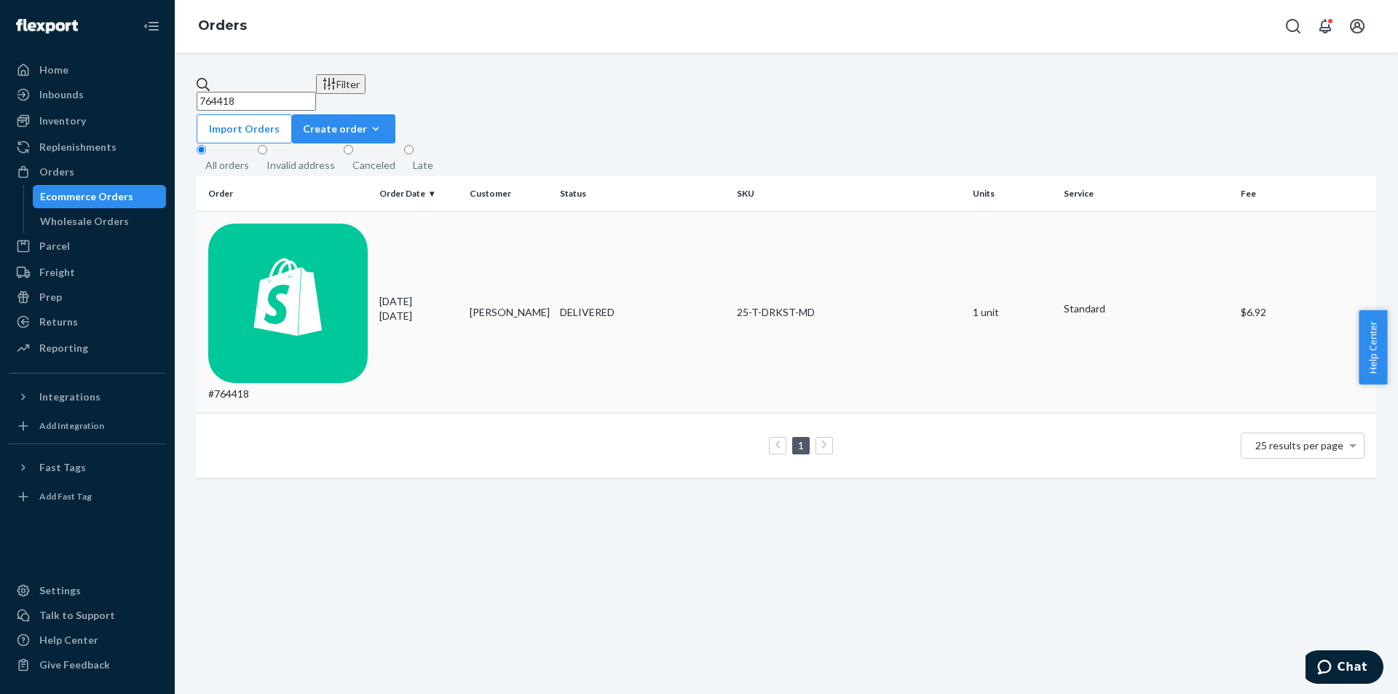
click at [489, 223] on td "[PERSON_NAME]" at bounding box center [509, 312] width 90 height 202
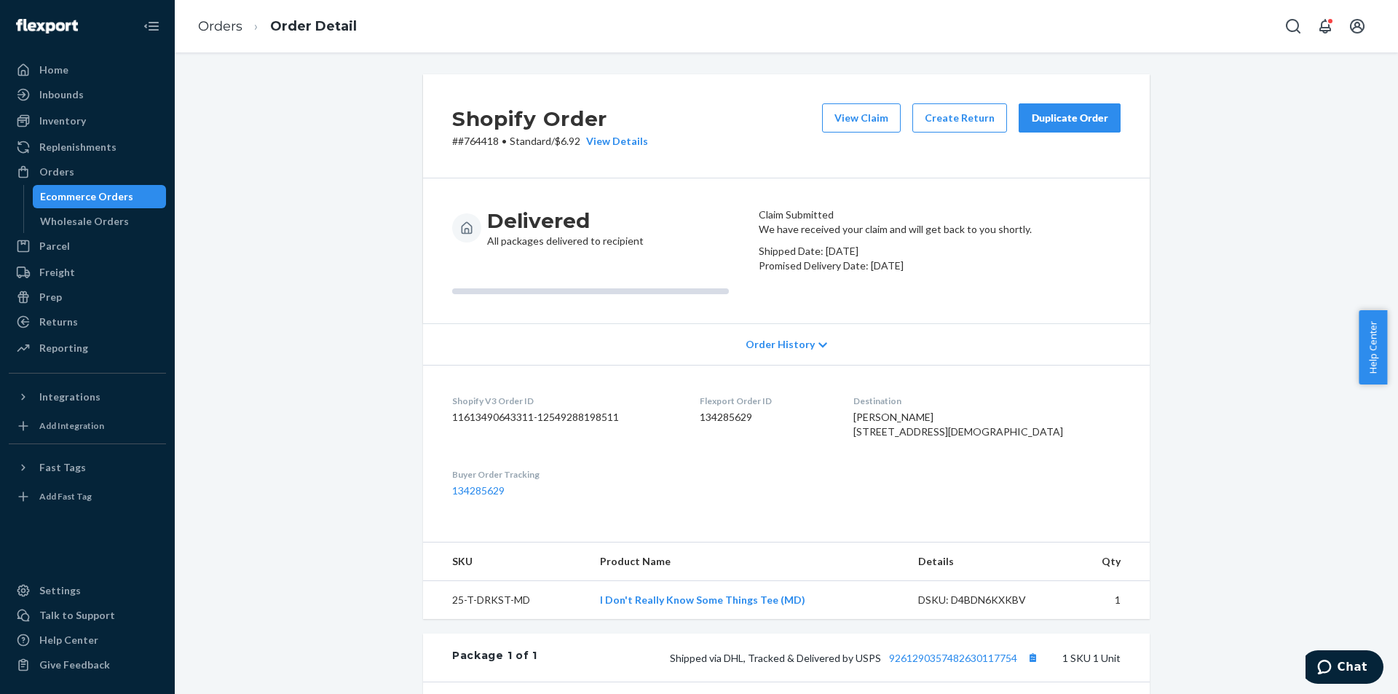
click at [1066, 130] on button "Duplicate Order" at bounding box center [1070, 117] width 102 height 29
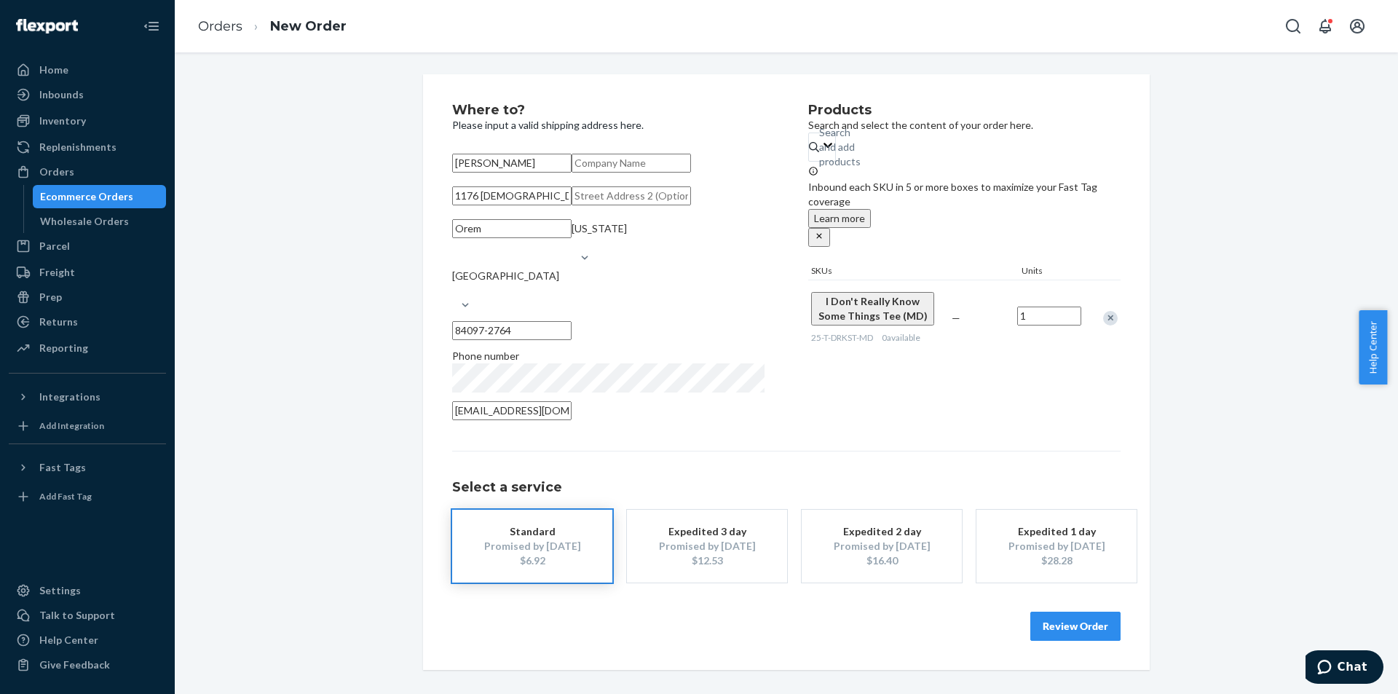
click at [1053, 641] on button "Review Order" at bounding box center [1075, 626] width 90 height 29
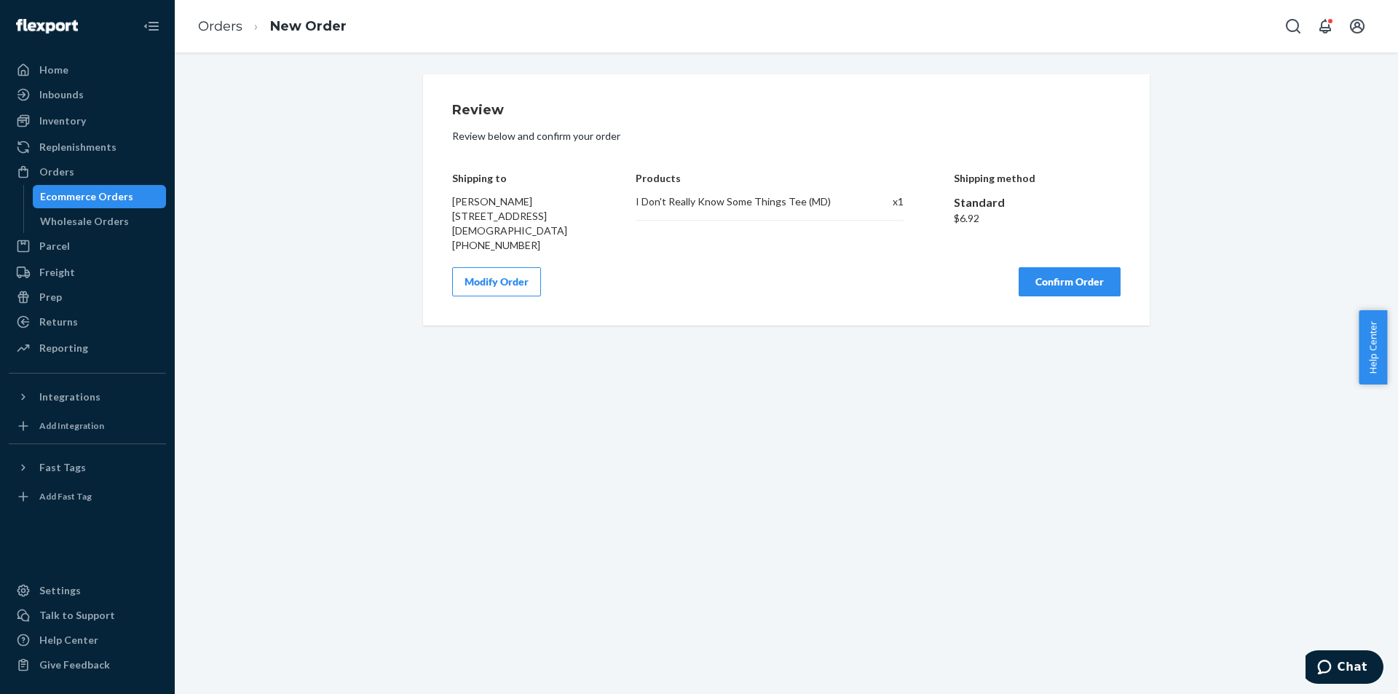
click at [1059, 285] on button "Confirm Order" at bounding box center [1070, 281] width 102 height 29
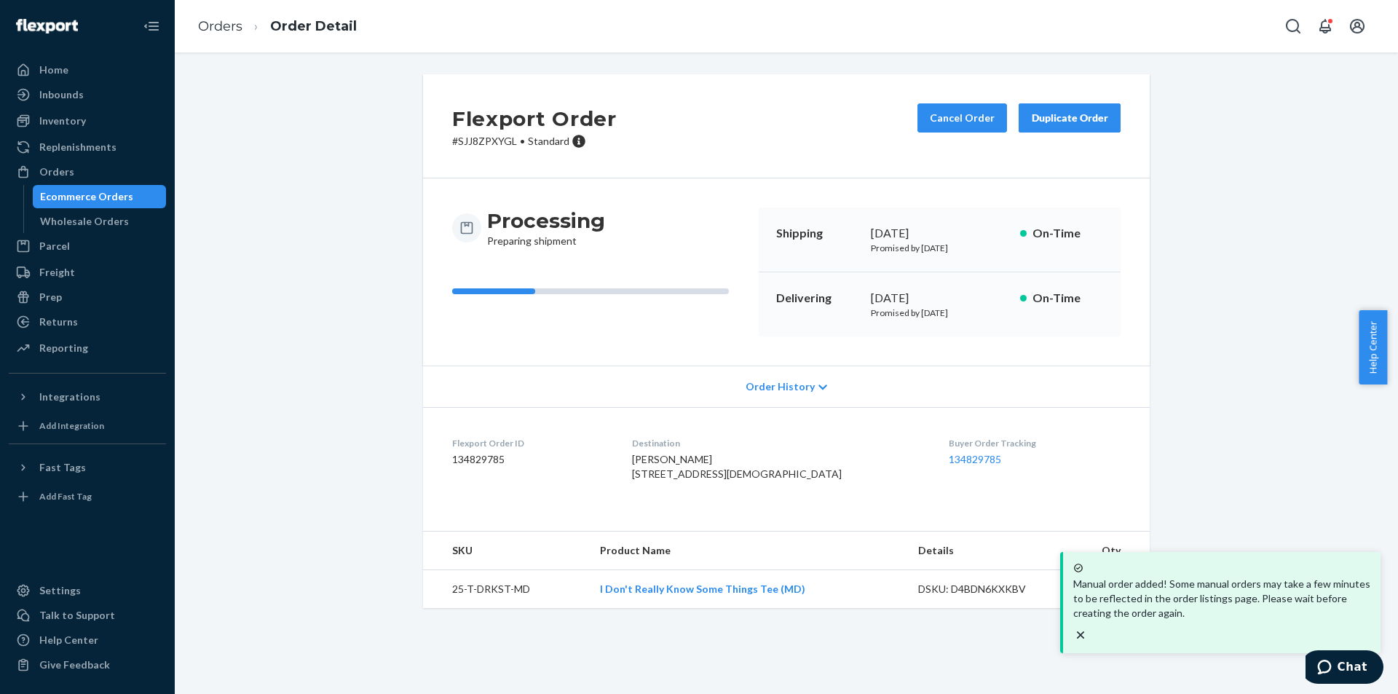
drag, startPoint x: 693, startPoint y: 179, endPoint x: 697, endPoint y: 169, distance: 11.1
click at [695, 176] on div "Flexport Order # SJJ8ZPXYGL • Standard Cancel Order Duplicate Order Processing …" at bounding box center [786, 341] width 727 height 534
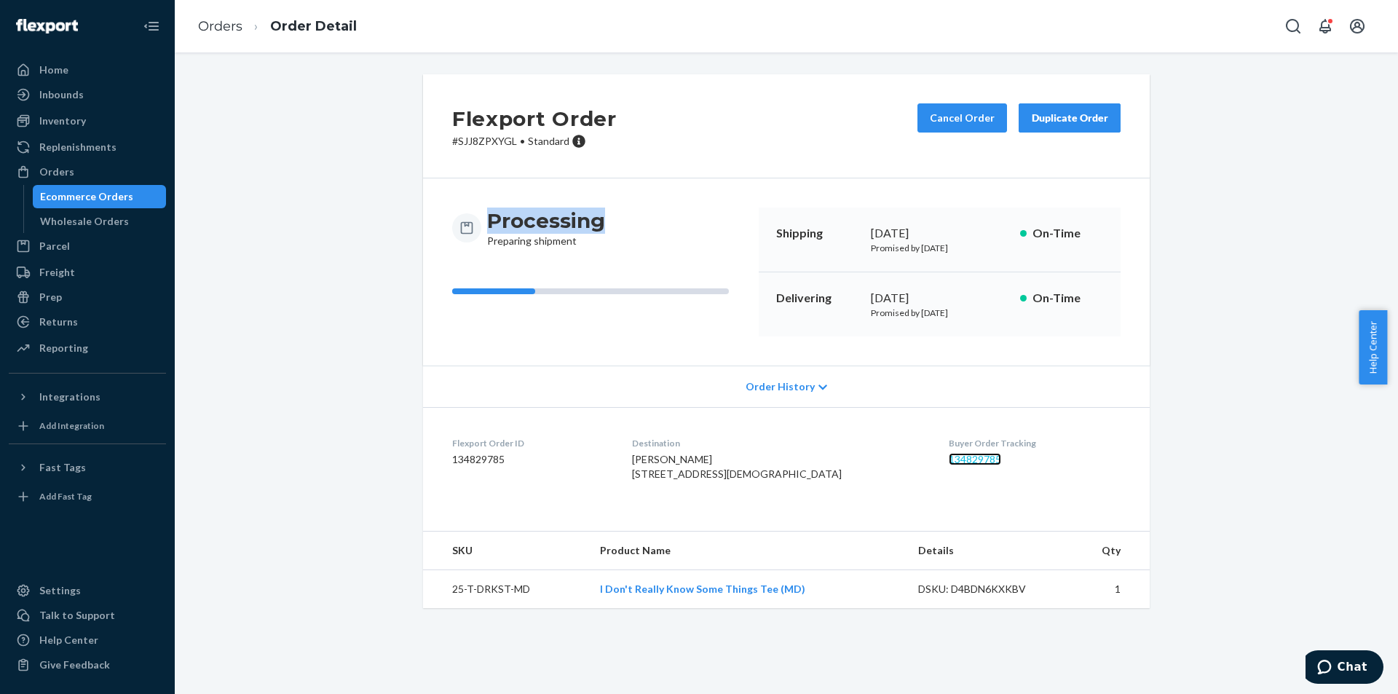
click at [949, 458] on link "134829785" at bounding box center [975, 459] width 52 height 12
click at [60, 167] on div "Orders" at bounding box center [56, 172] width 35 height 15
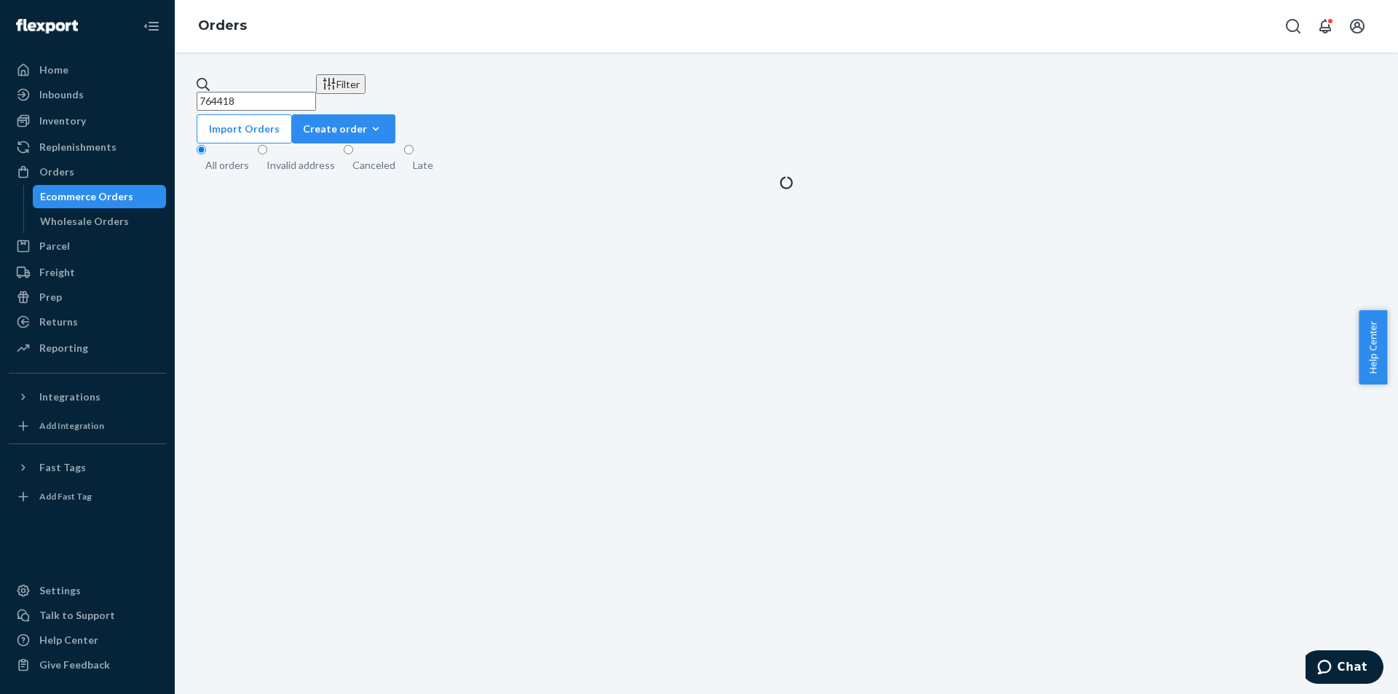
click at [316, 99] on input "764418" at bounding box center [256, 101] width 119 height 19
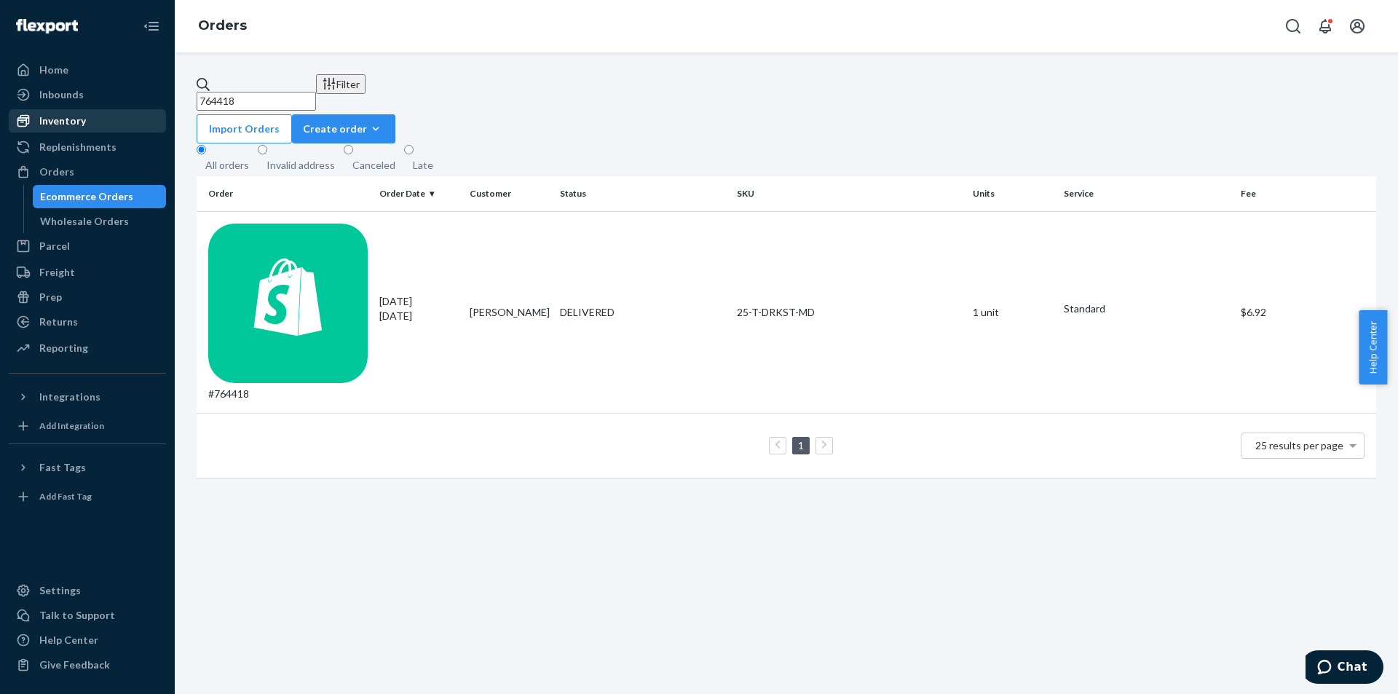
click at [66, 119] on div "Inventory" at bounding box center [62, 121] width 47 height 15
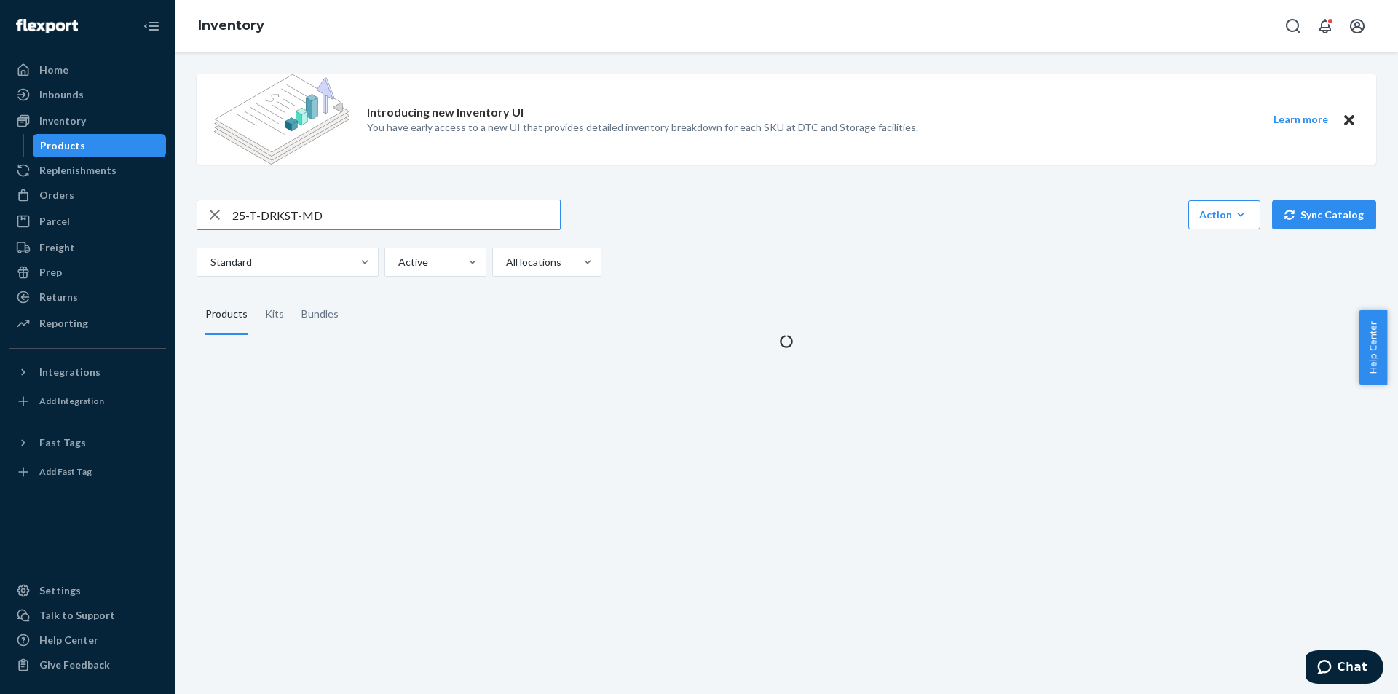
click at [293, 221] on input "25-T-DRKST-MD" at bounding box center [396, 214] width 328 height 29
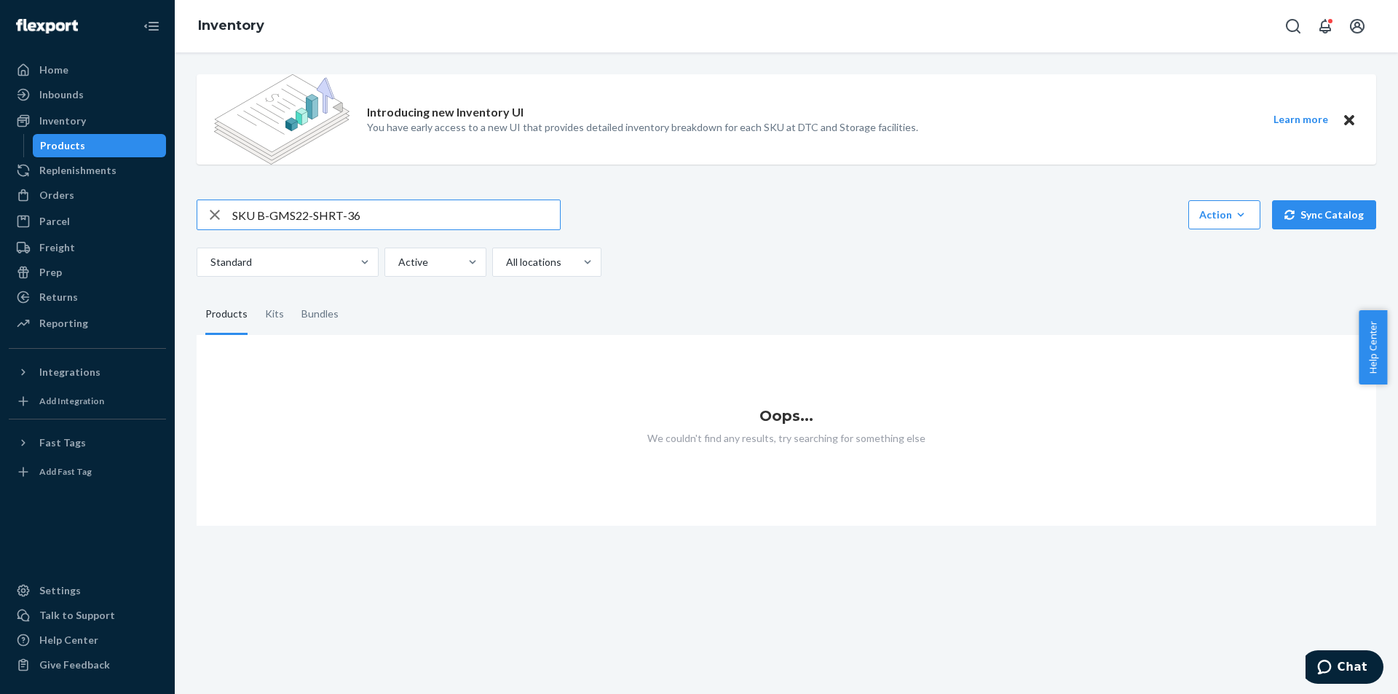
drag, startPoint x: 261, startPoint y: 211, endPoint x: 223, endPoint y: 212, distance: 38.6
click at [223, 212] on div "SKU B-GMS22-SHRT-36" at bounding box center [378, 214] width 363 height 29
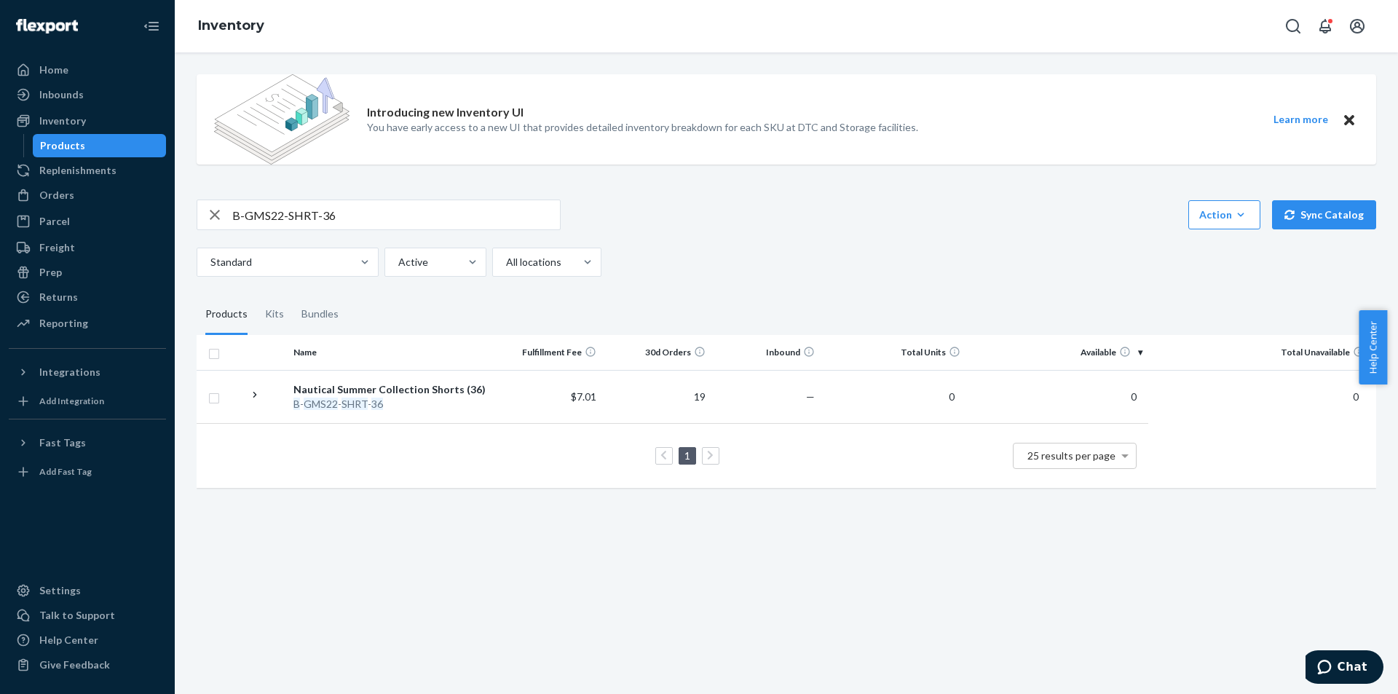
click at [365, 217] on input "B-GMS22-SHRT-36" at bounding box center [396, 214] width 328 height 29
paste input "25-SW-MIAMMW-MD"
click at [398, 212] on input "25-SW-MIAMMW-MD" at bounding box center [396, 214] width 328 height 29
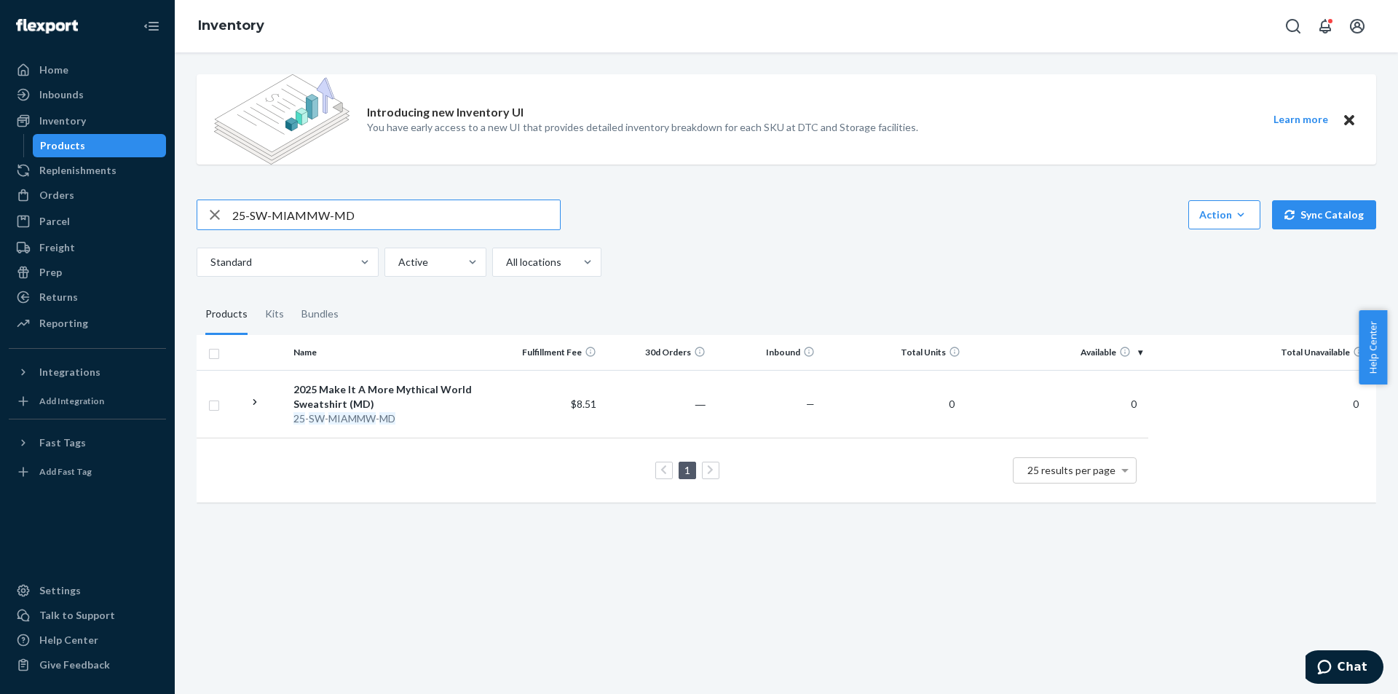
click at [398, 212] on input "25-SW-MIAMMW-MD" at bounding box center [396, 214] width 328 height 29
paste input "B-GMS22-SHRT-36"
click at [406, 213] on input "B-GMS22-SHRT-36" at bounding box center [396, 214] width 328 height 29
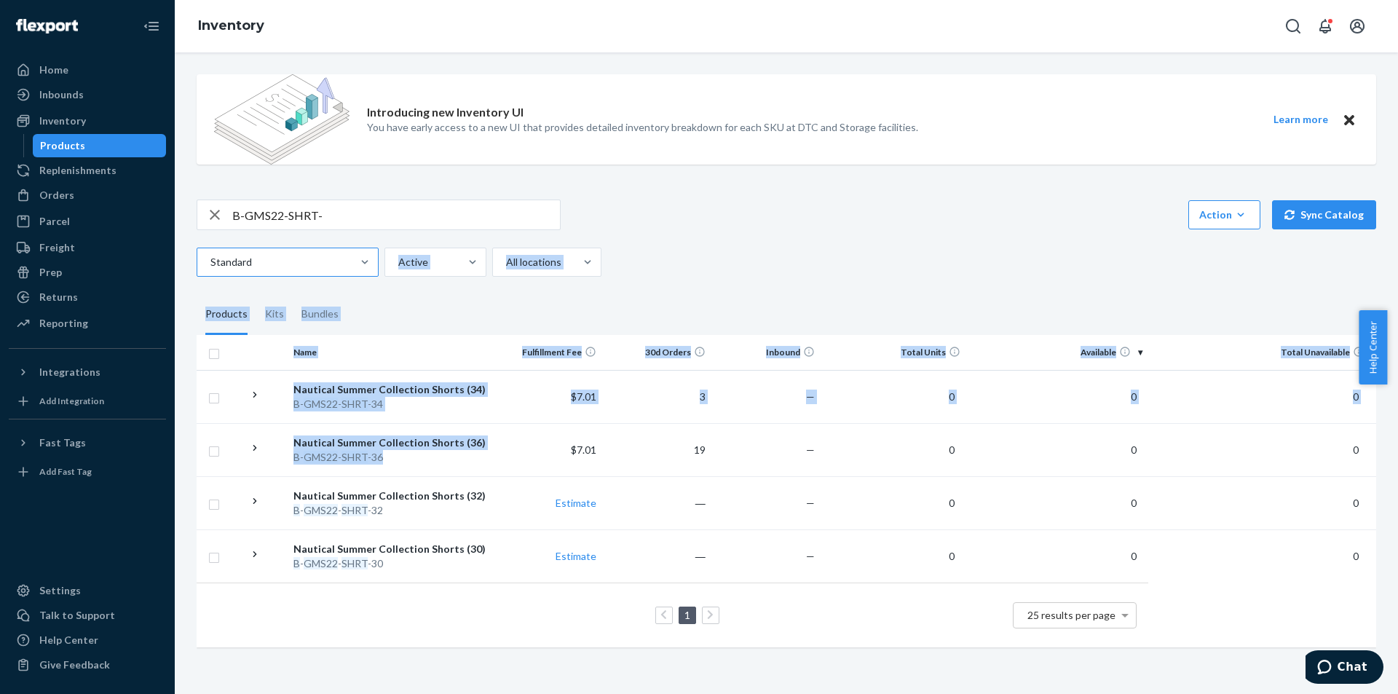
drag, startPoint x: 493, startPoint y: 444, endPoint x: 298, endPoint y: 250, distance: 274.9
click at [298, 259] on div "Introducing new Inventory UI You have early access to a new UI that provides de…" at bounding box center [786, 362] width 1201 height 599
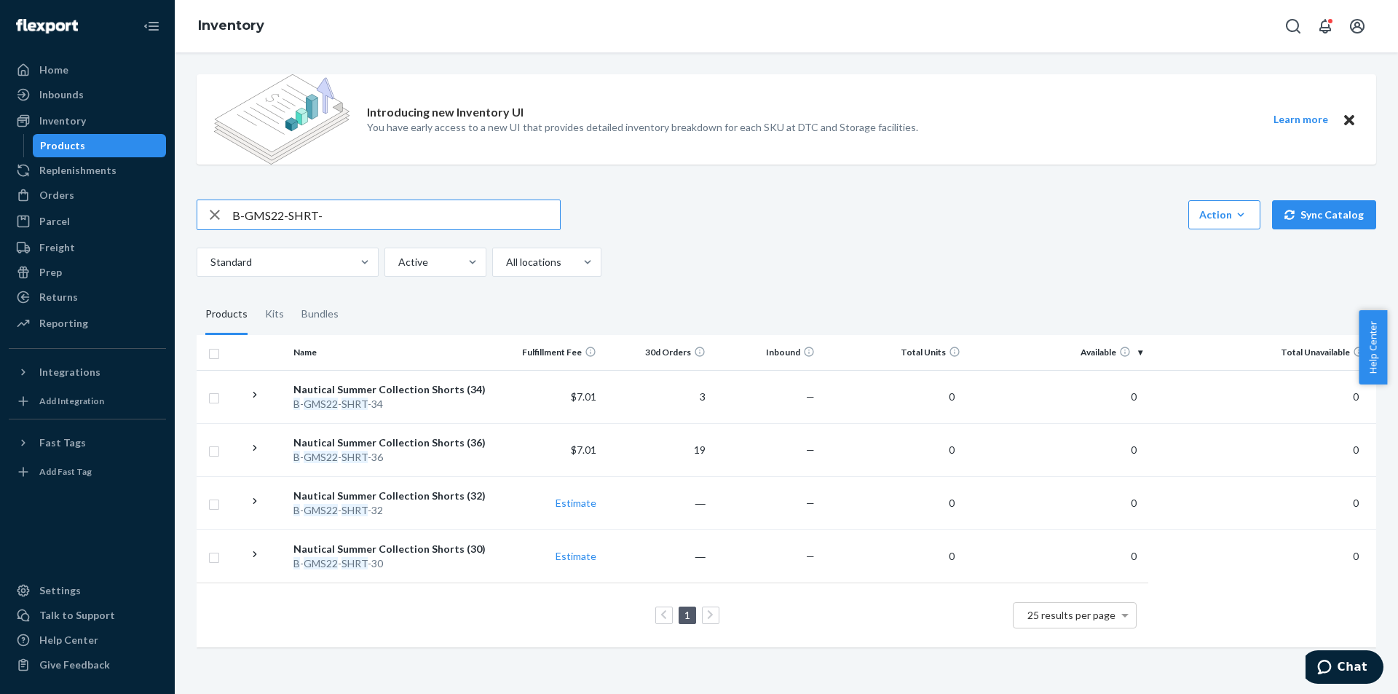
click at [318, 210] on input "B-GMS22-SHRT-" at bounding box center [396, 214] width 328 height 29
paste input "25-SW-MIAMMW-LG"
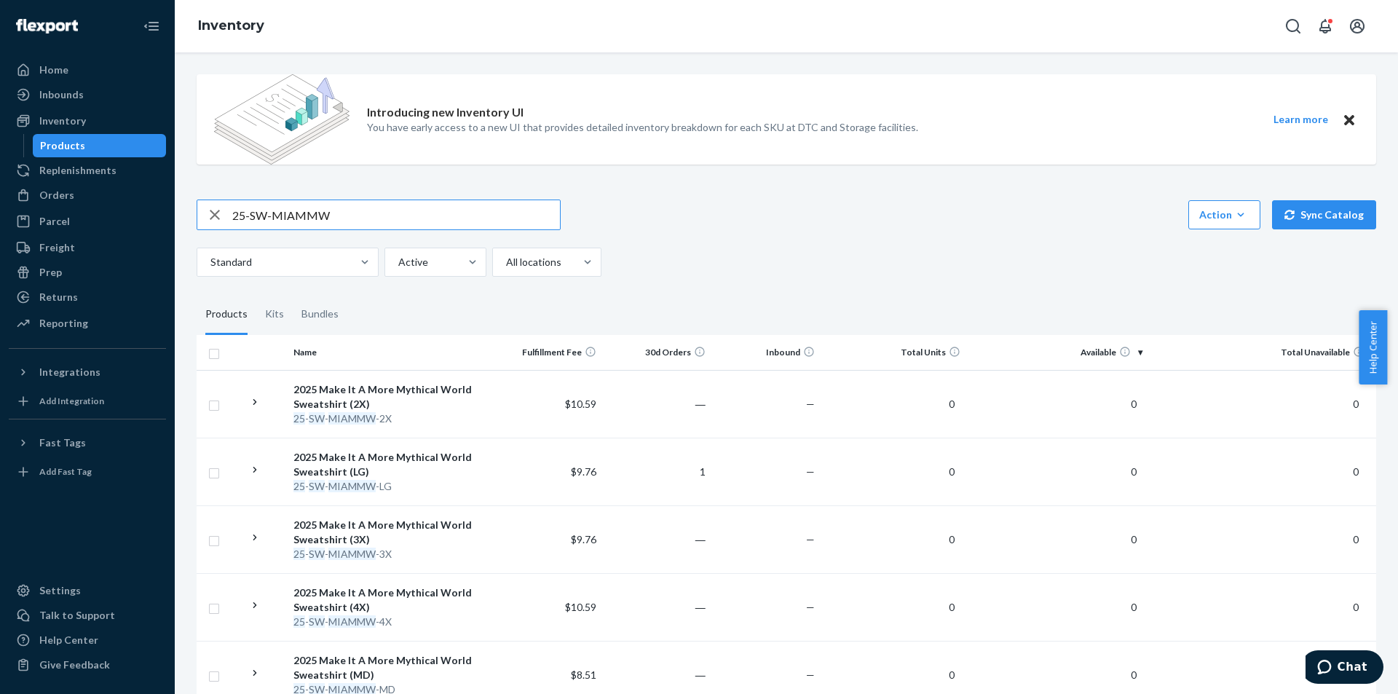
click at [397, 200] on input "25-SW-MIAMMW" at bounding box center [396, 214] width 328 height 29
paste input "B-GMS22-SHRT-36"
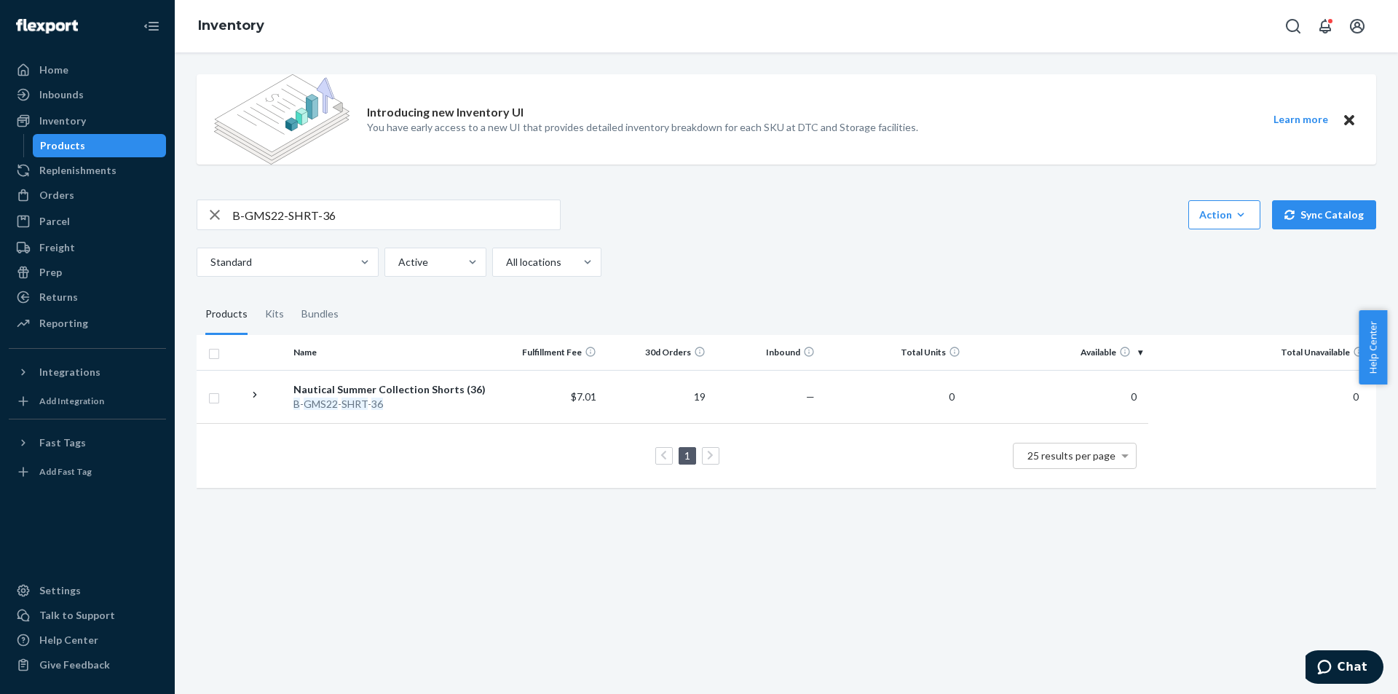
click at [348, 213] on input "B-GMS22-SHRT-36" at bounding box center [396, 214] width 328 height 29
paste input "25-SW-MIAMMW-MD"
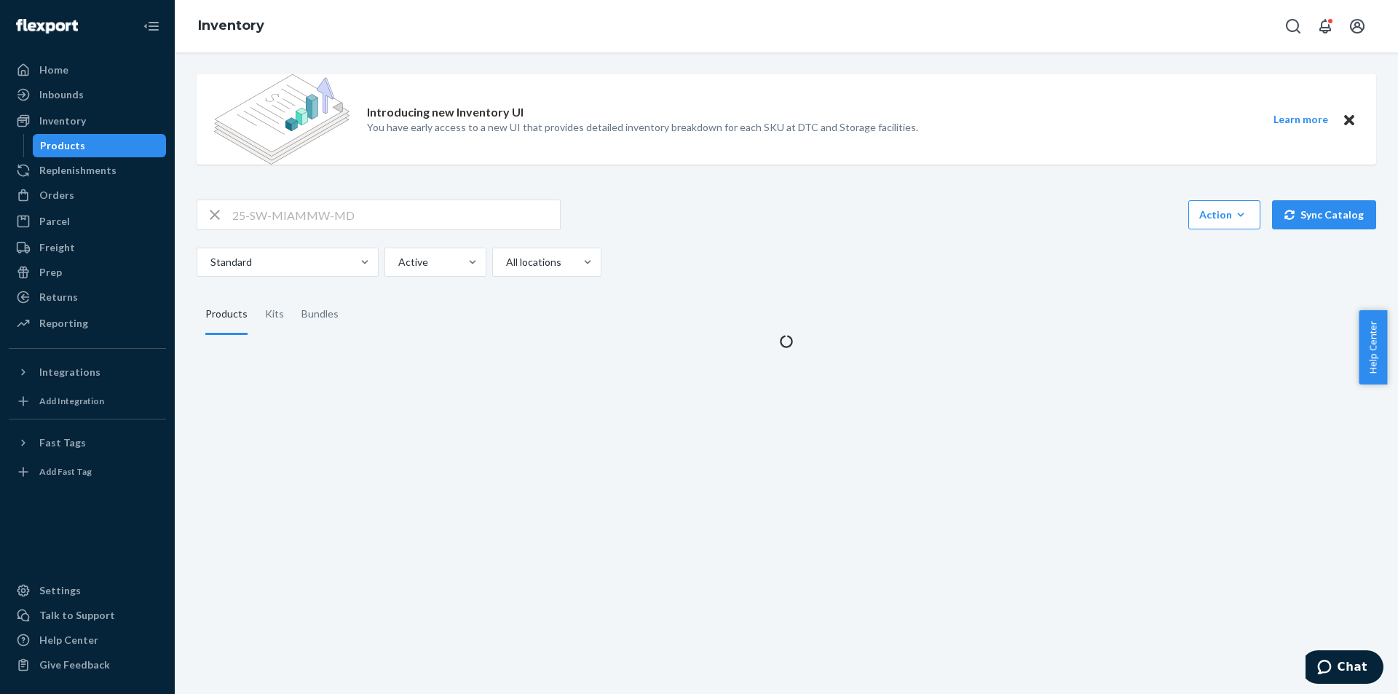
click at [403, 219] on input "25-SW-MIAMMW-MD" at bounding box center [396, 214] width 328 height 29
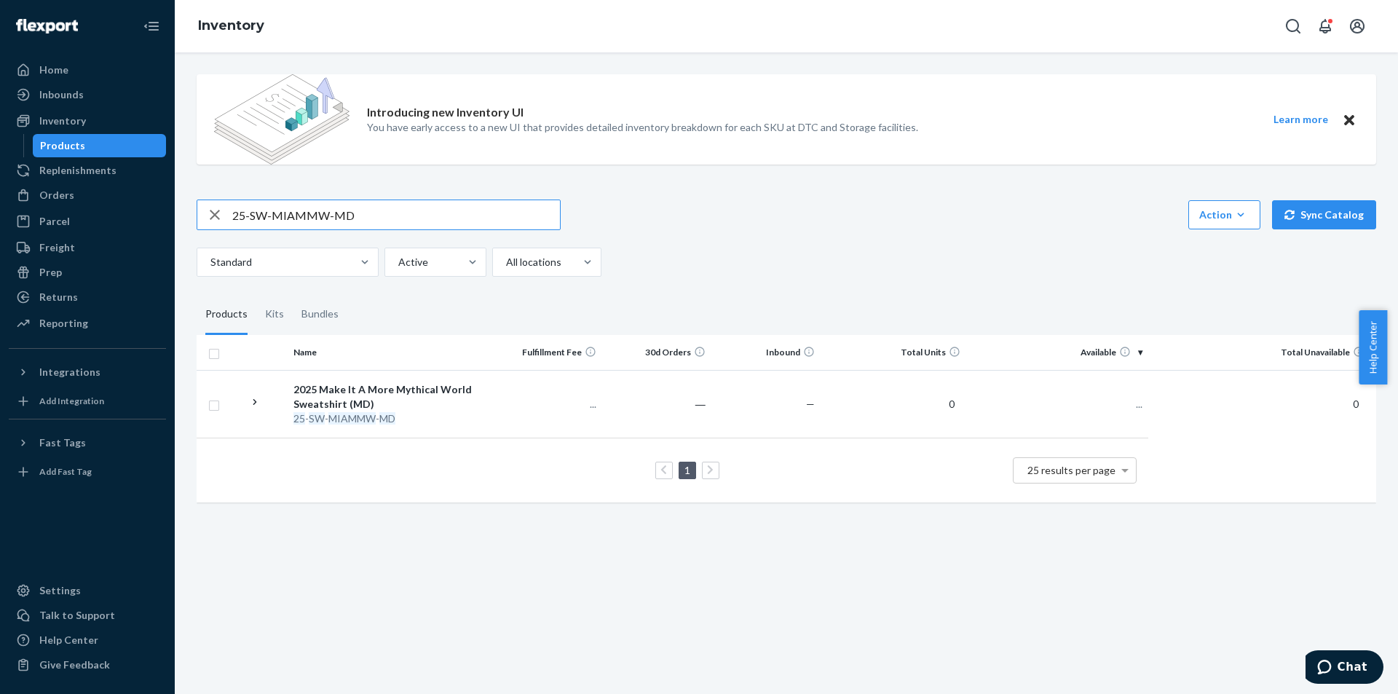
click at [402, 217] on input "25-SW-MIAMMW-MD" at bounding box center [396, 214] width 328 height 29
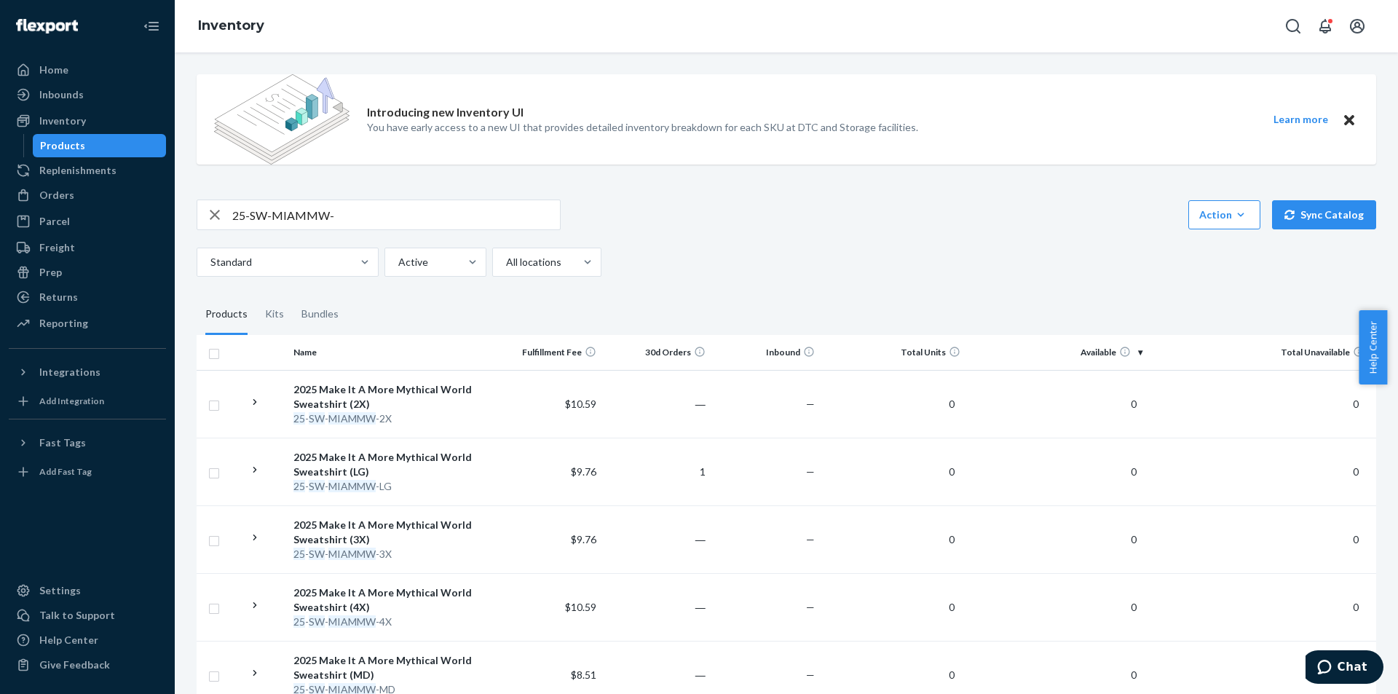
click at [296, 213] on input "25-SW-MIAMMW-" at bounding box center [396, 214] width 328 height 29
paste input "3-A-STKR-M-GNDRQR"
type input "23-A-STKR-M-GNDRQR"
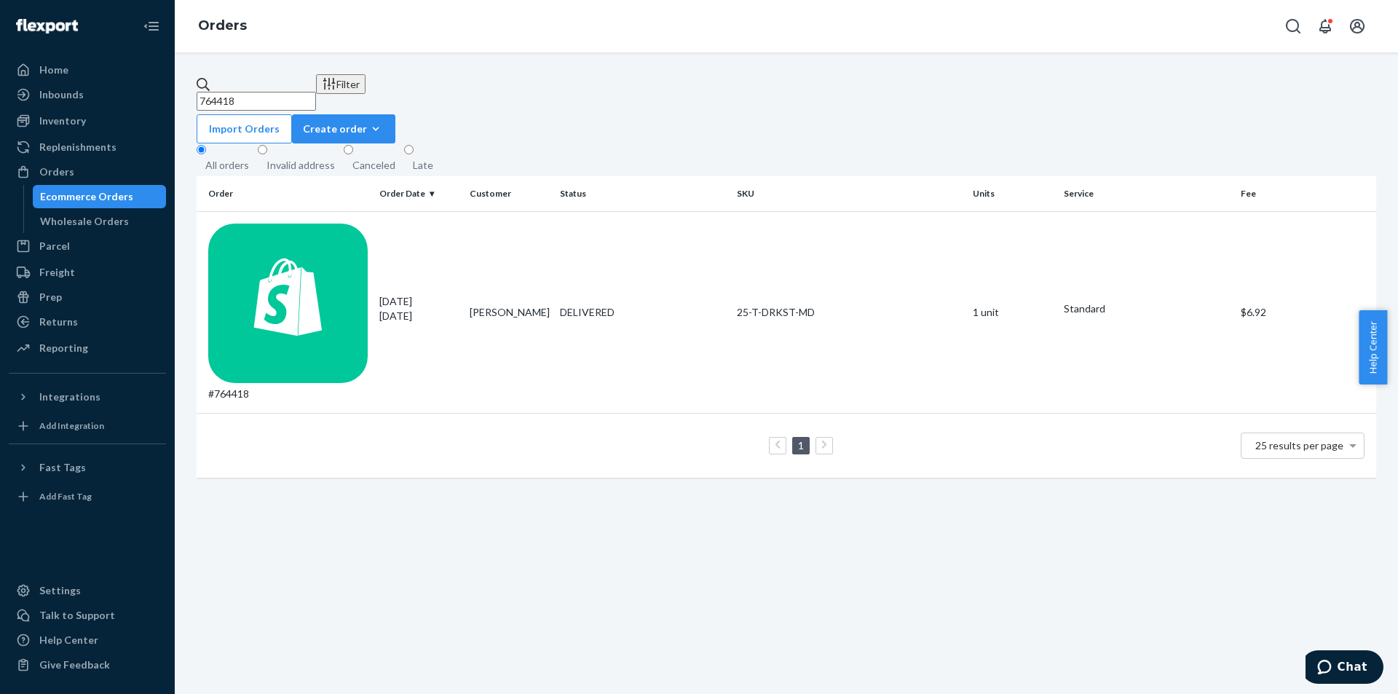
click at [316, 92] on input "764418" at bounding box center [256, 101] width 119 height 19
click at [102, 121] on div "Inventory" at bounding box center [87, 121] width 154 height 20
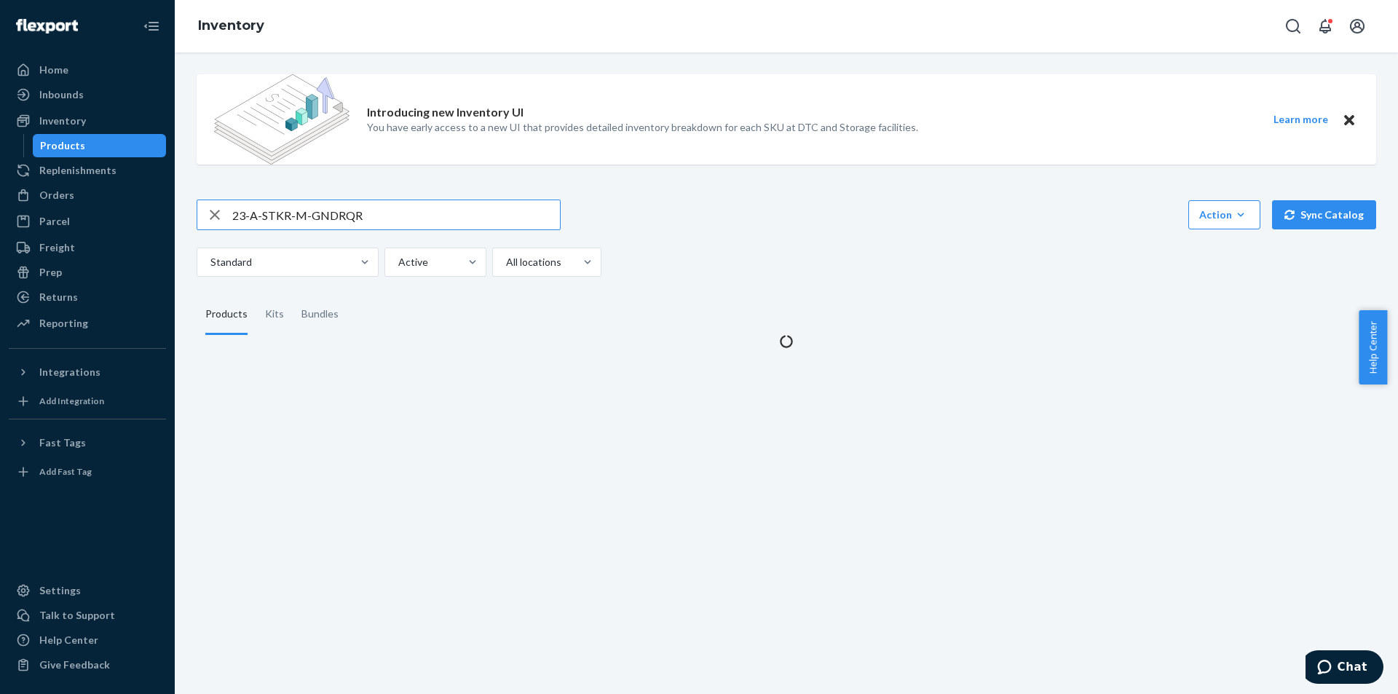
click at [295, 212] on input "23-A-STKR-M-GNDRQR" at bounding box center [396, 214] width 328 height 29
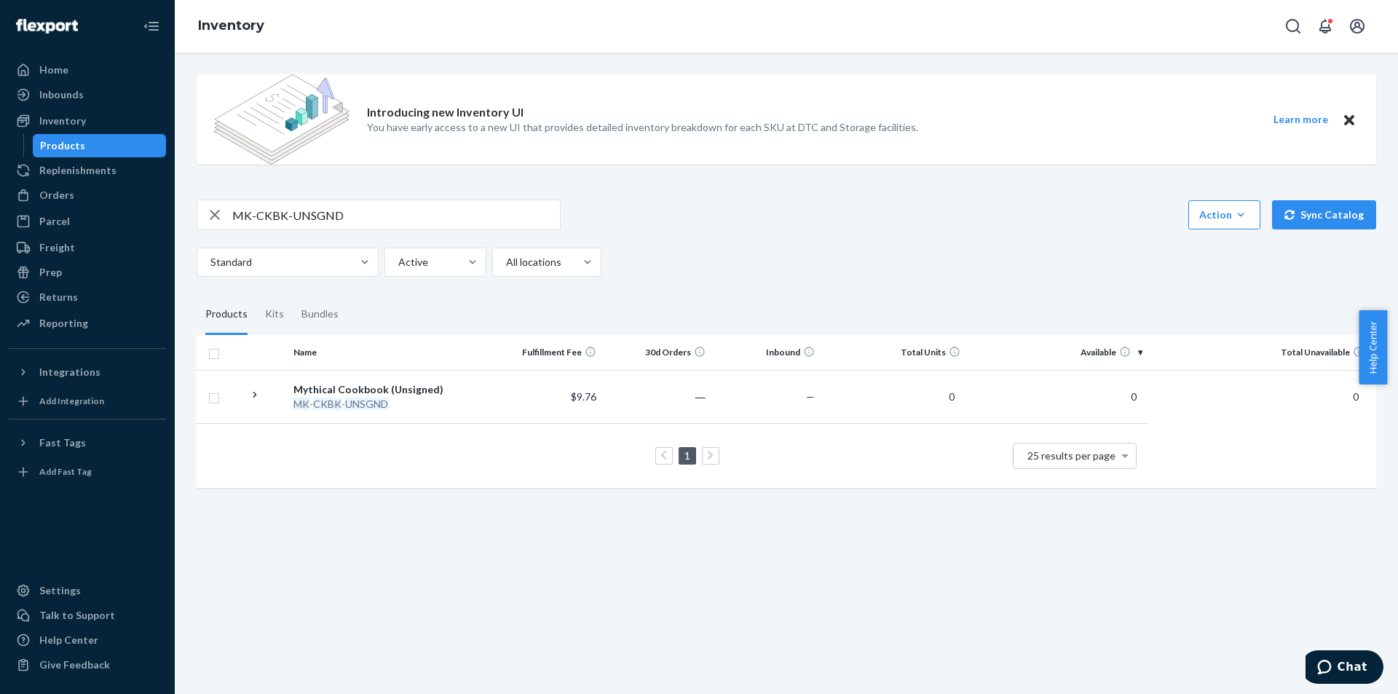
click at [419, 222] on input "MK-CKBK-UNSGND" at bounding box center [396, 214] width 328 height 29
click at [329, 215] on input "MK-CKBK-UNSGND" at bounding box center [396, 214] width 328 height 29
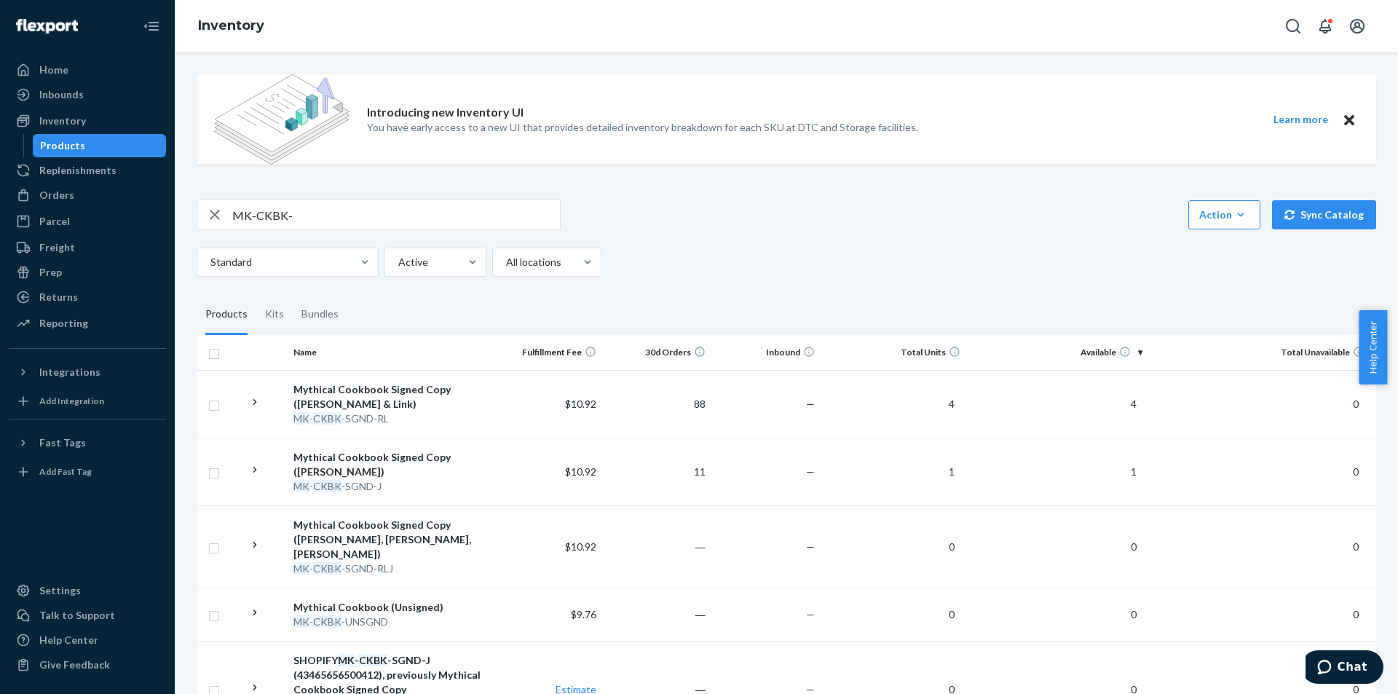
click at [296, 216] on input "MK-CKBK-" at bounding box center [396, 214] width 328 height 29
paste input "25-A-POTM-APR"
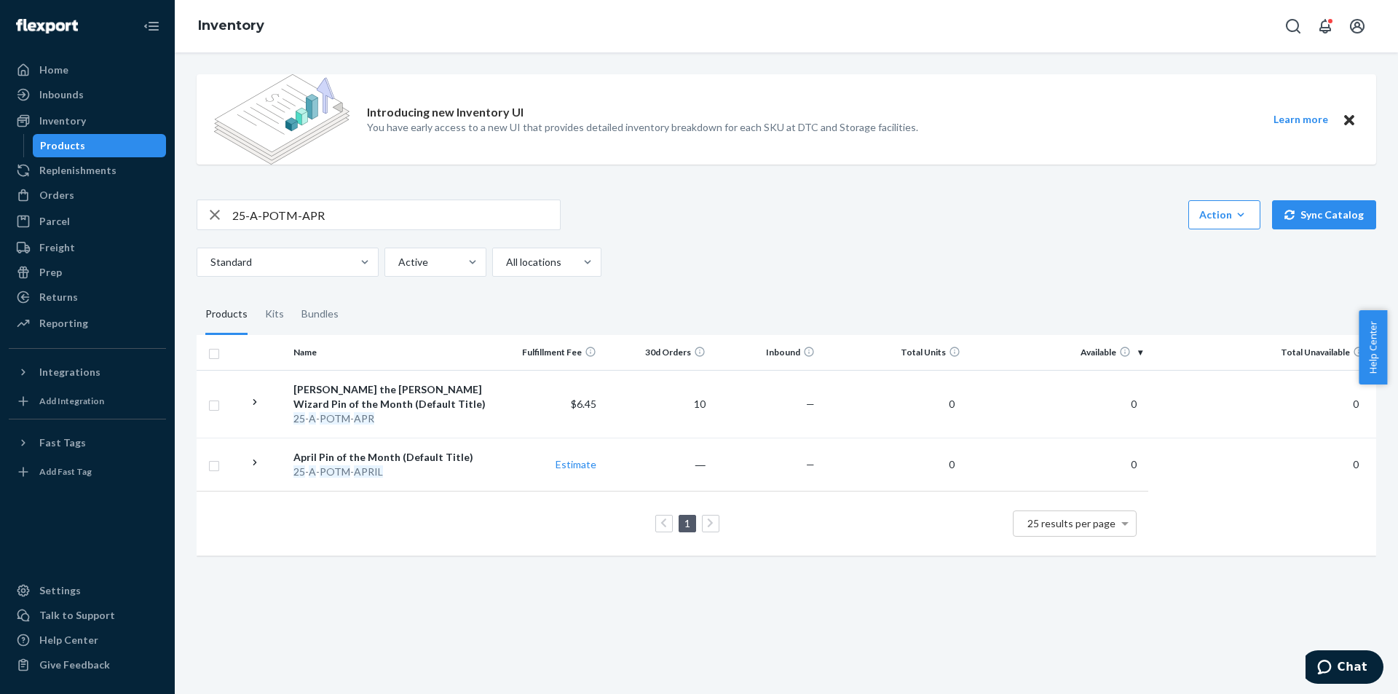
click at [325, 215] on input "25-A-POTM-APR" at bounding box center [396, 214] width 328 height 29
paste input "T-GMM-BLUPRNT-WHT-XL"
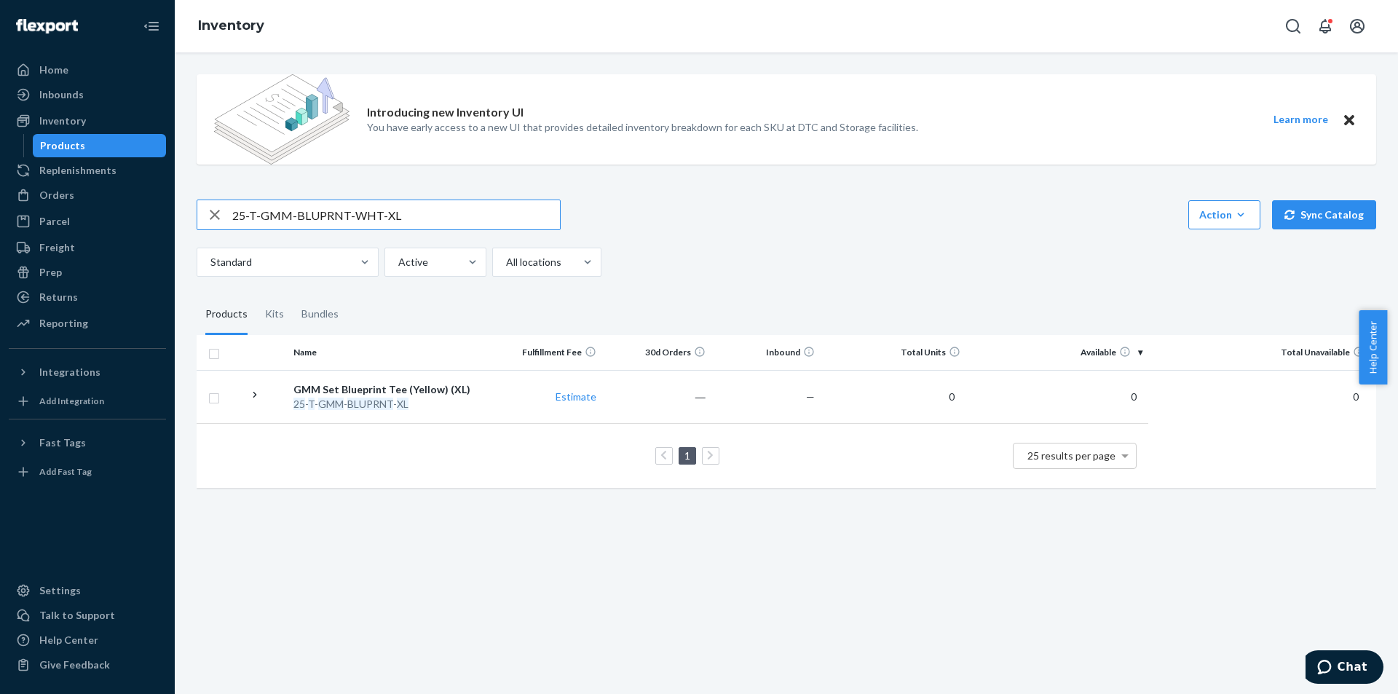
click at [370, 229] on input "25-T-GMM-BLUPRNT-WHT-XL" at bounding box center [396, 214] width 328 height 29
click at [371, 223] on input "25-T-GMM-BLUPRNT-WHT-XL" at bounding box center [396, 214] width 328 height 29
paste input "3-A-BYMBHAT-YLW"
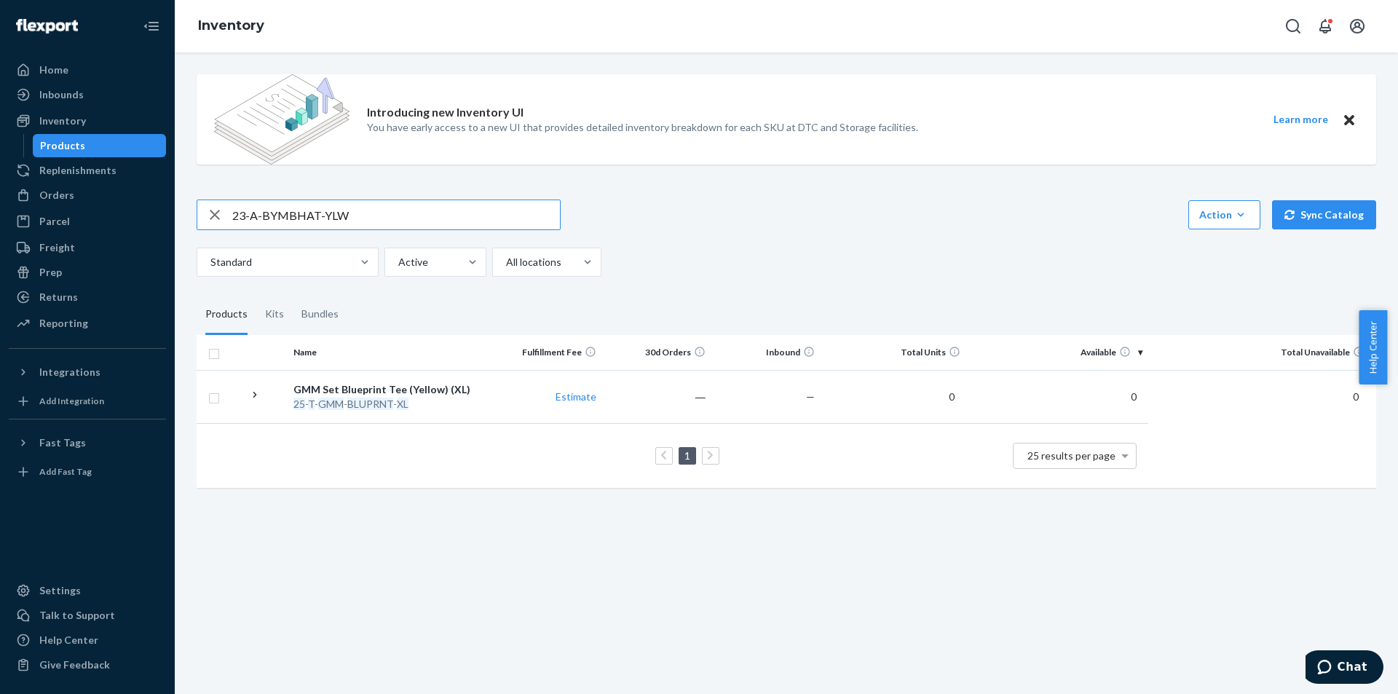
type input "23-A-BYMBHAT-YLW"
